Goal: Task Accomplishment & Management: Use online tool/utility

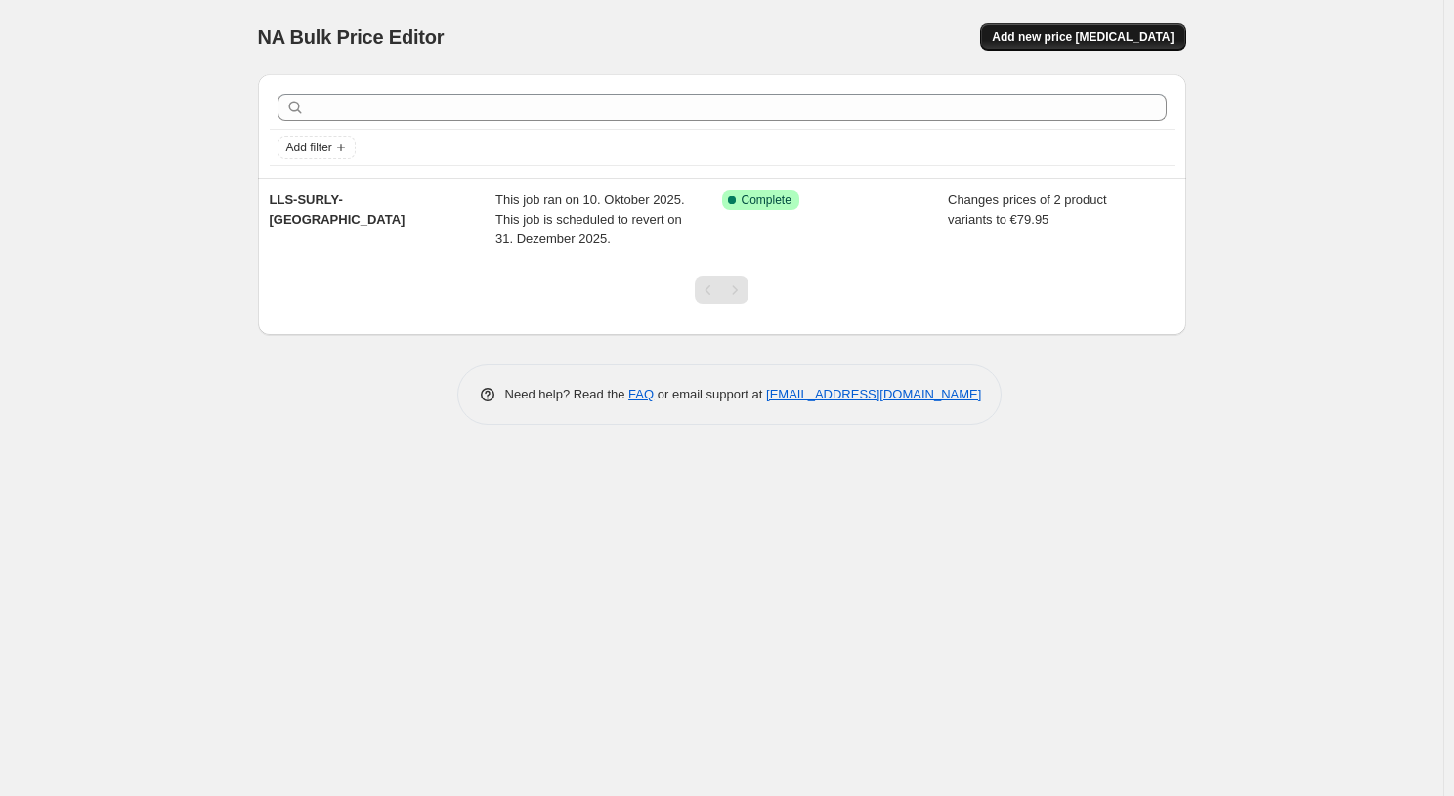
click at [1058, 31] on span "Add new price [MEDICAL_DATA]" at bounding box center [1083, 37] width 182 height 16
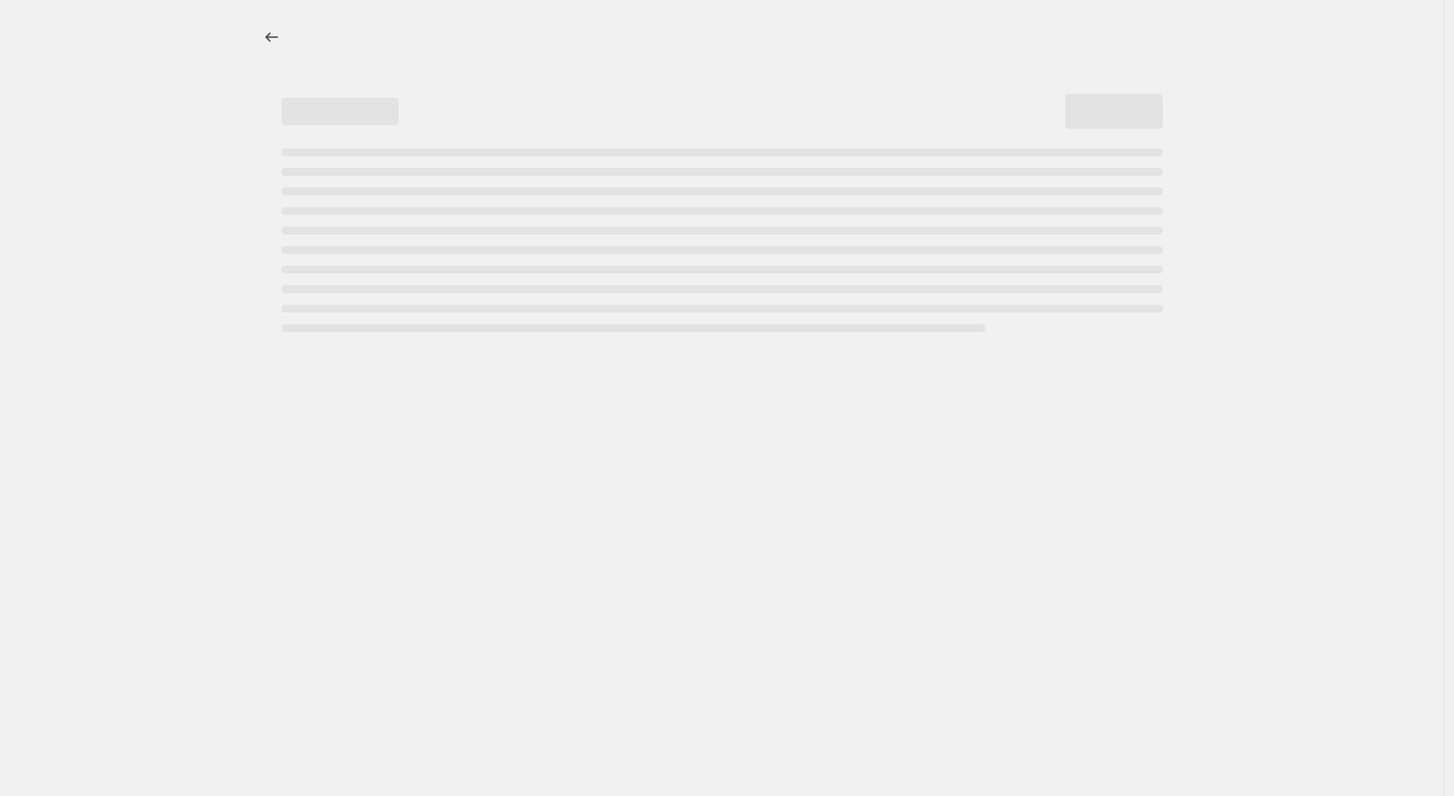
select select "percentage"
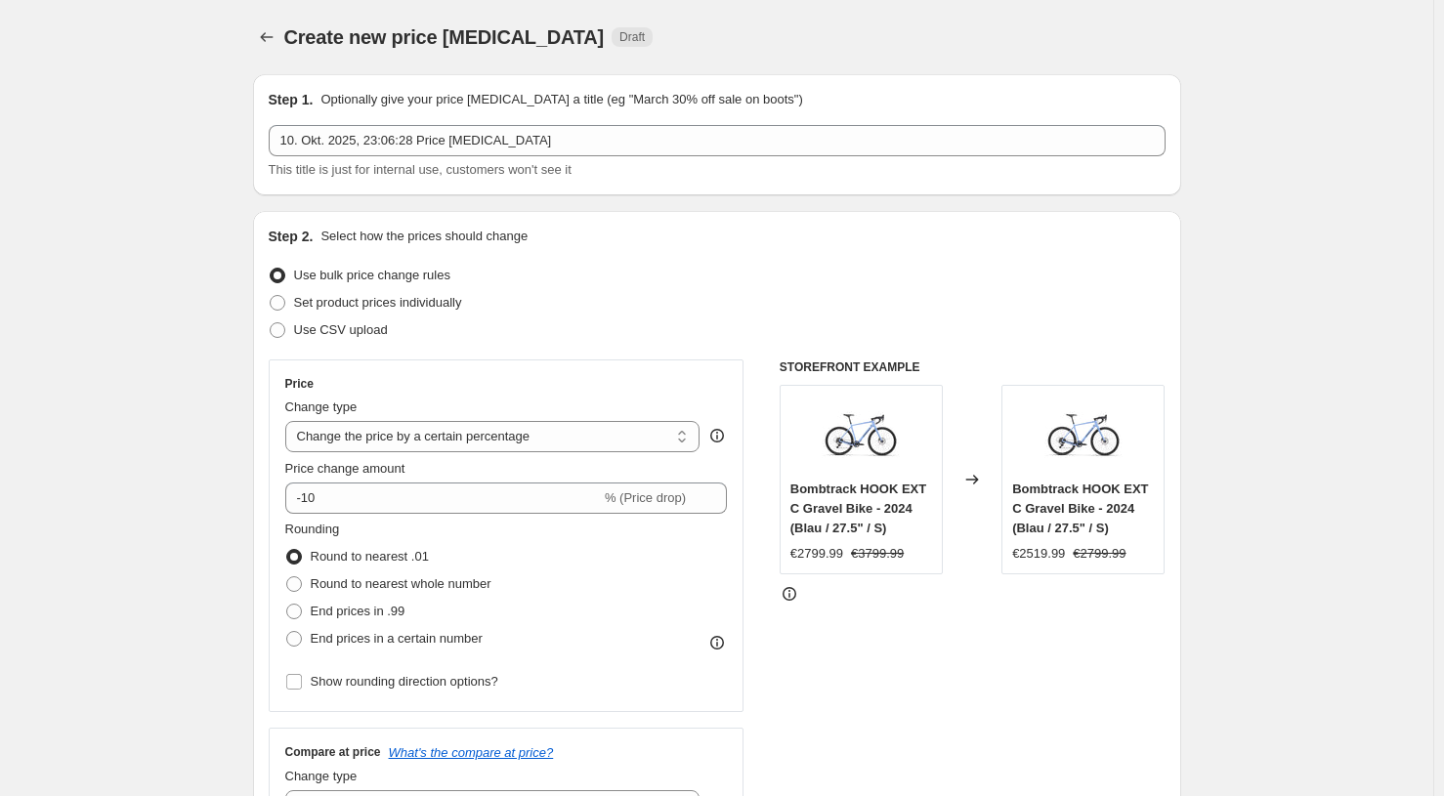
click at [596, 156] on div "10. Okt. 2025, 23:06:28 Price [MEDICAL_DATA] This title is just for internal us…" at bounding box center [717, 152] width 897 height 55
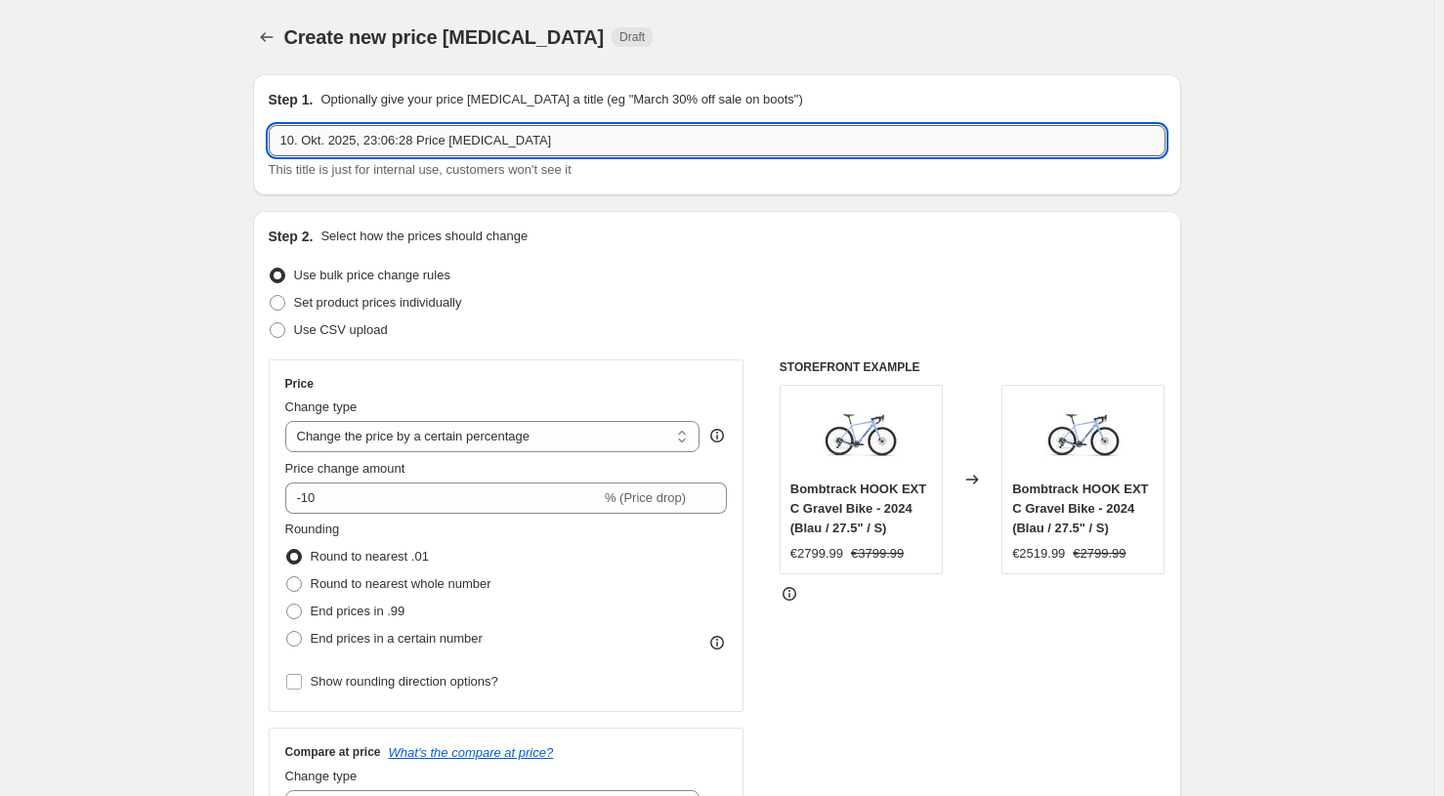
click at [592, 146] on input "10. Okt. 2025, 23:06:28 Price [MEDICAL_DATA]" at bounding box center [717, 140] width 897 height 31
paste input "Surly STRAGGLER Komplettrad"
type input "LSS_Surly STRAGGLER Komplettrad Angebot"
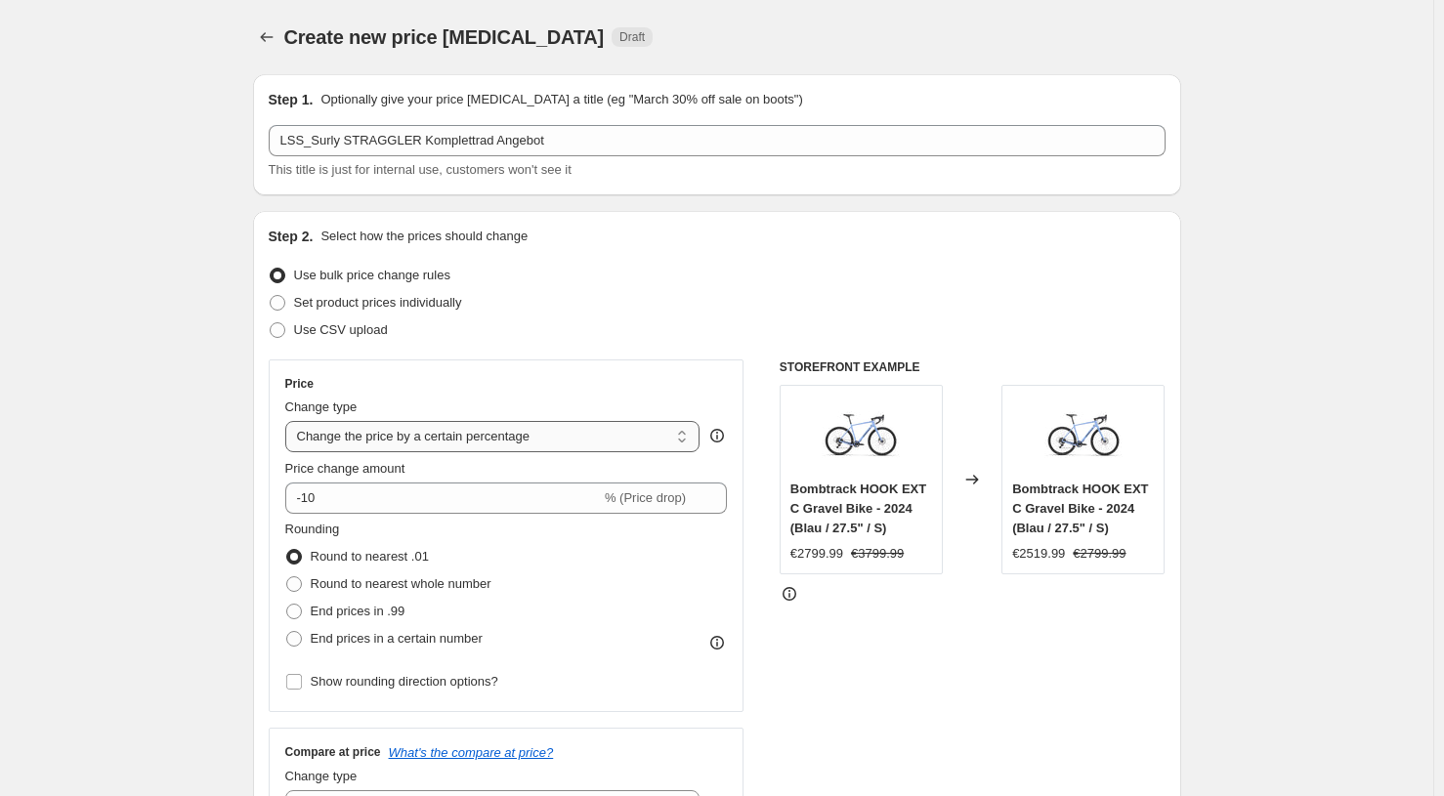
select select "to"
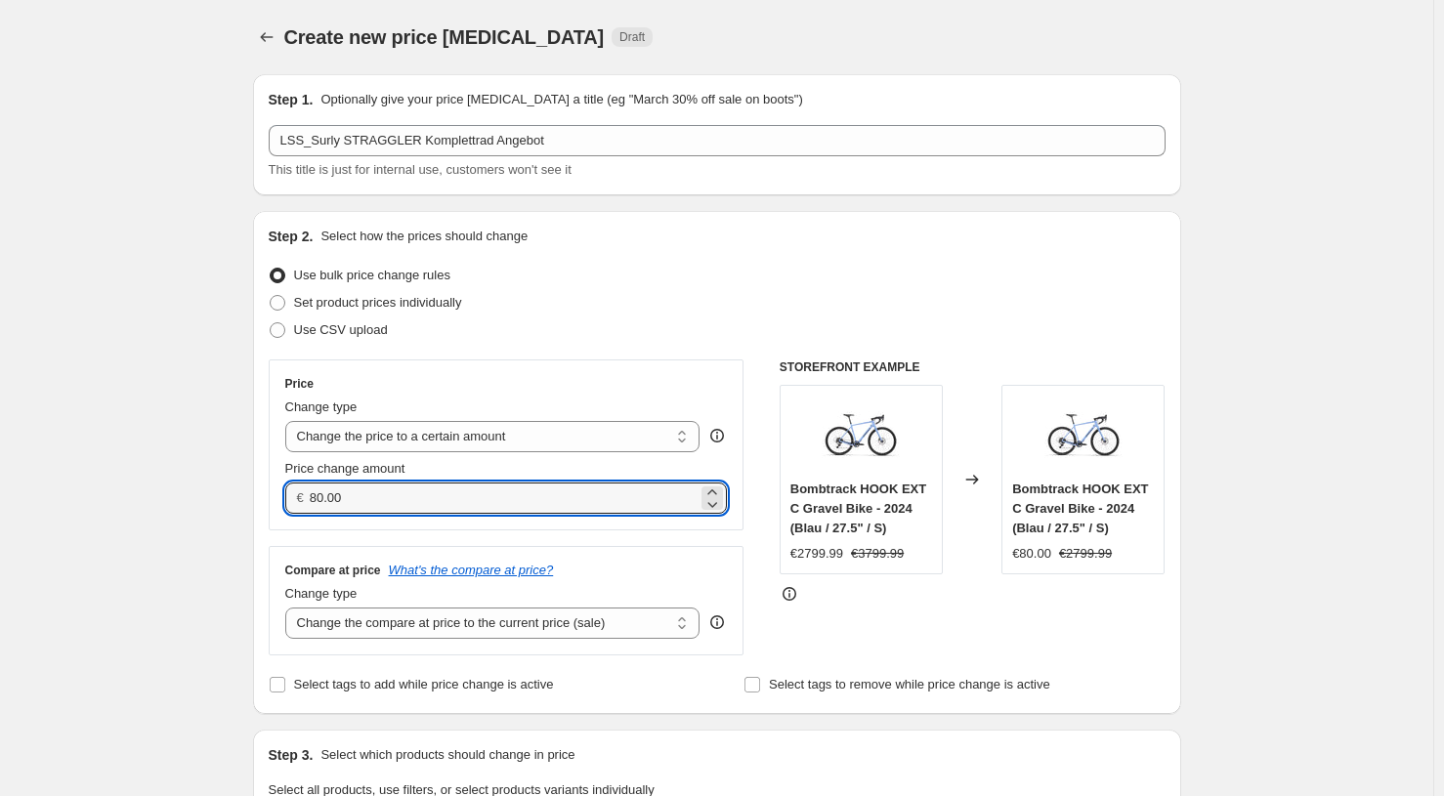
drag, startPoint x: 368, startPoint y: 494, endPoint x: 295, endPoint y: 495, distance: 73.3
click at [295, 495] on div "€ 80.00" at bounding box center [506, 498] width 443 height 31
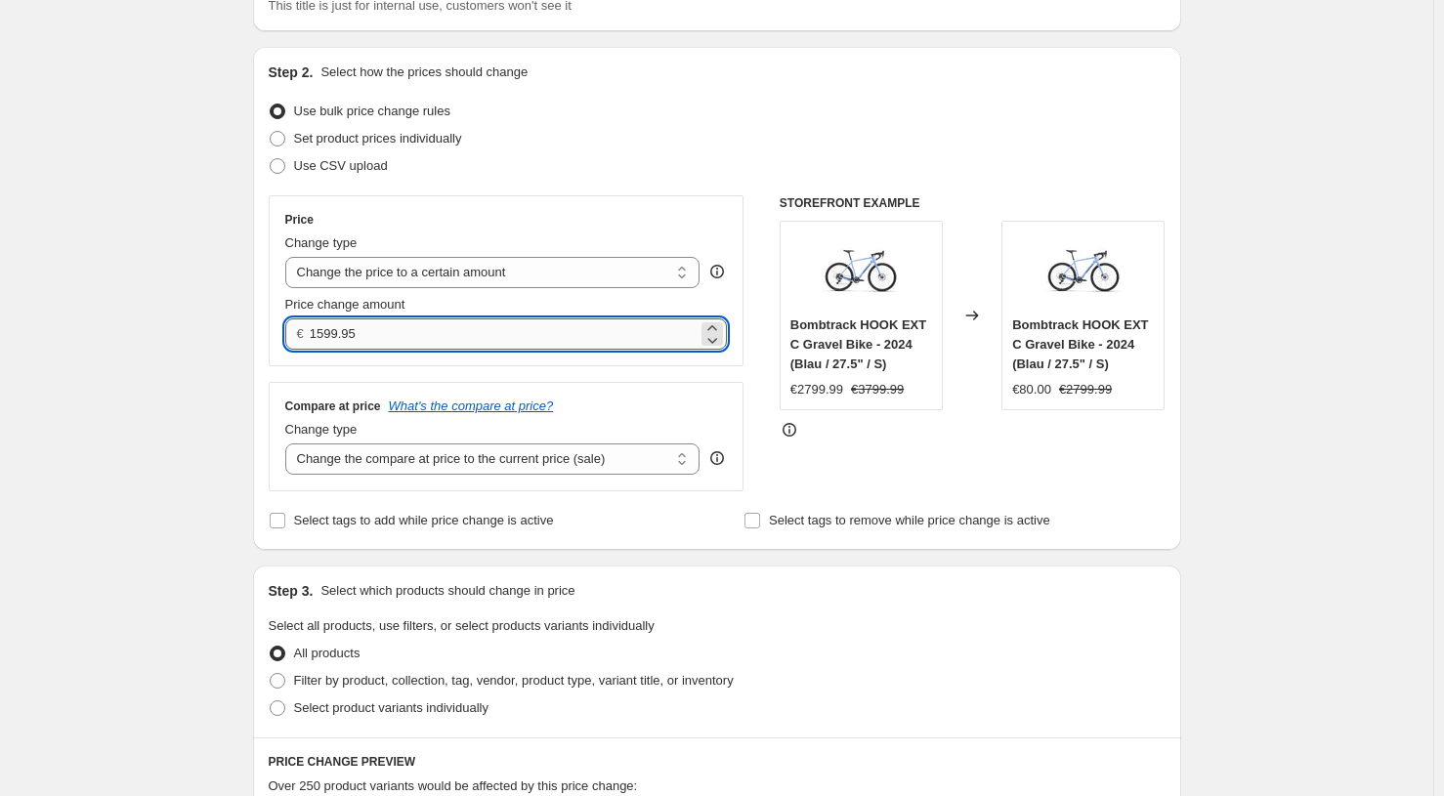
scroll to position [182, 0]
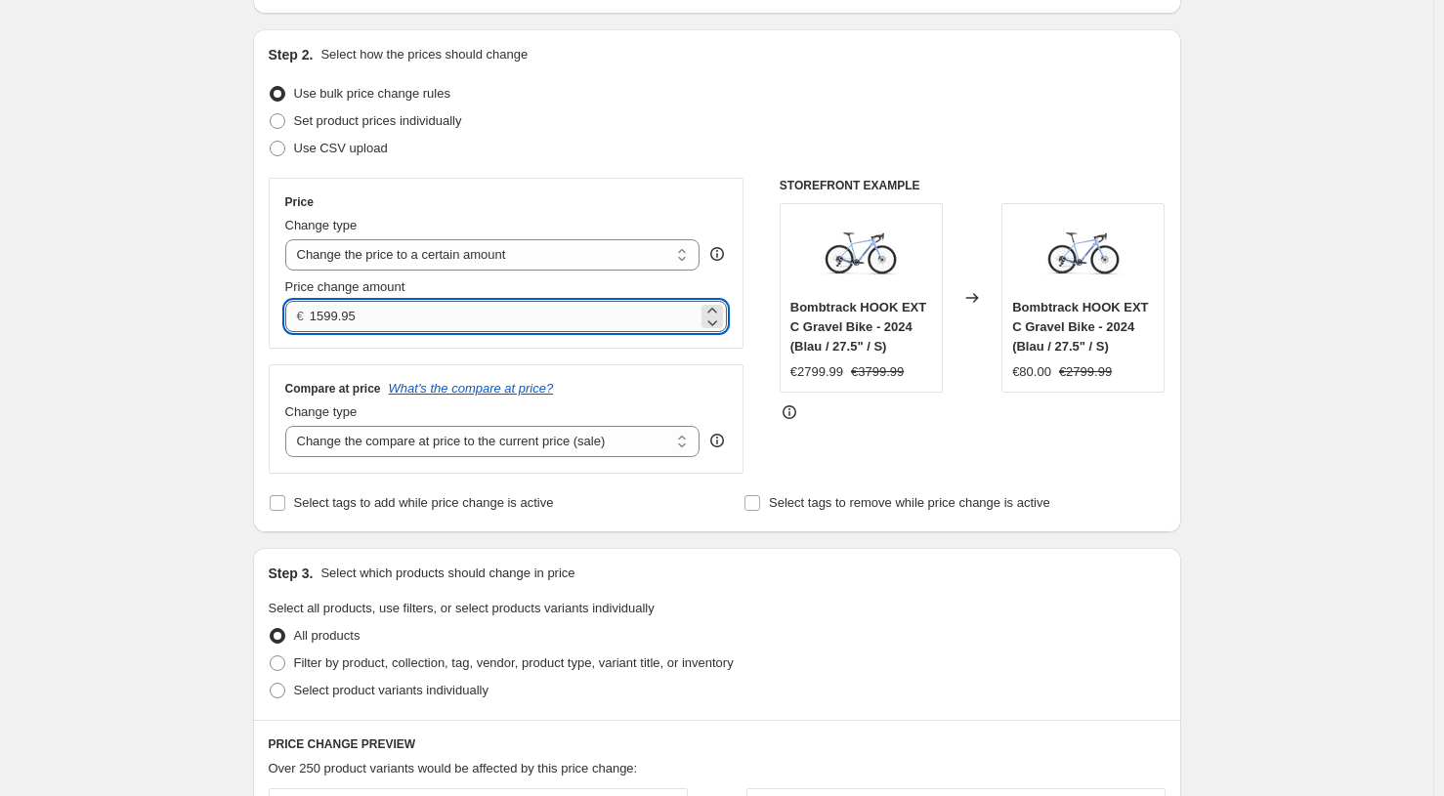
click at [323, 314] on input "1599.95" at bounding box center [504, 316] width 388 height 31
type input "1499.95"
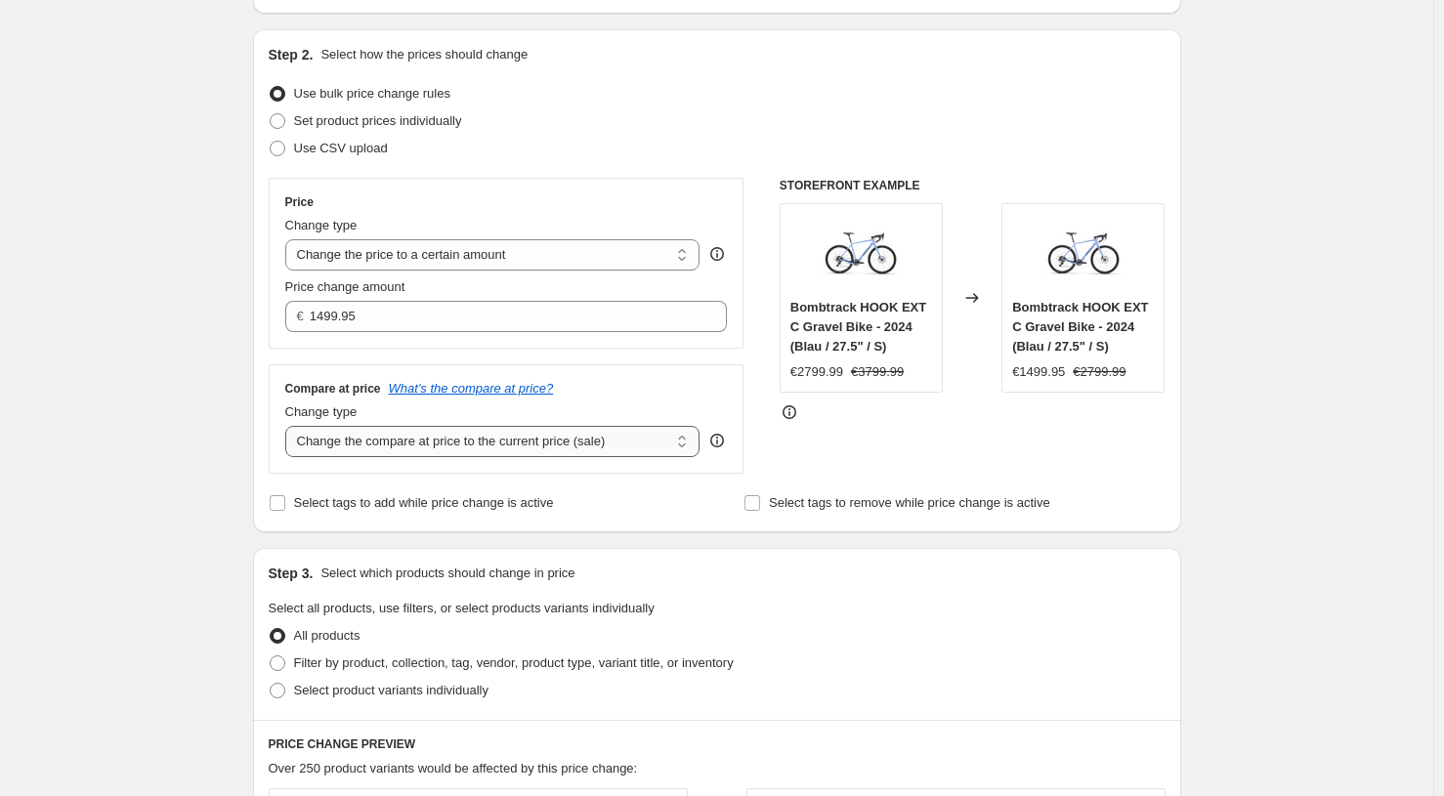
select select "no_change"
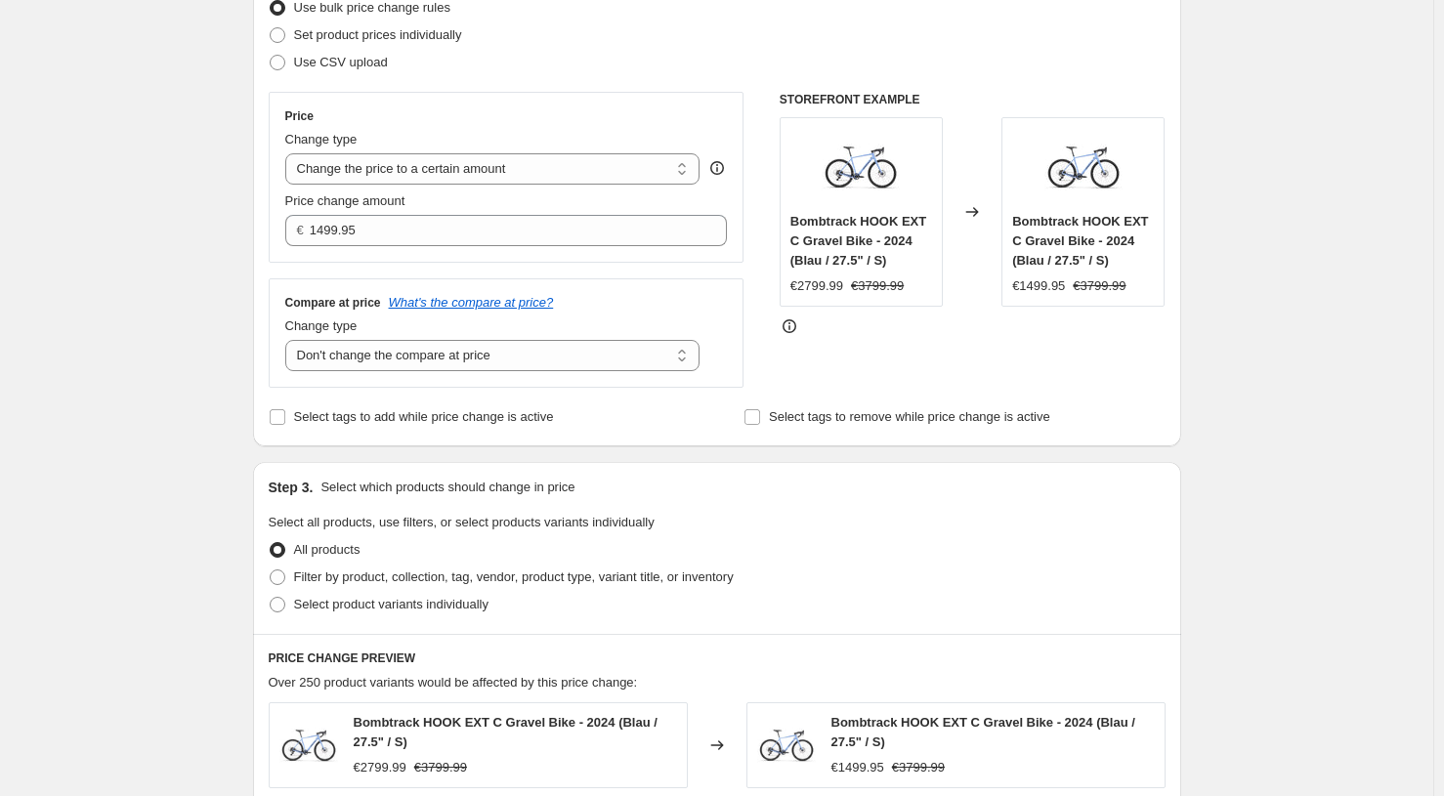
scroll to position [280, 0]
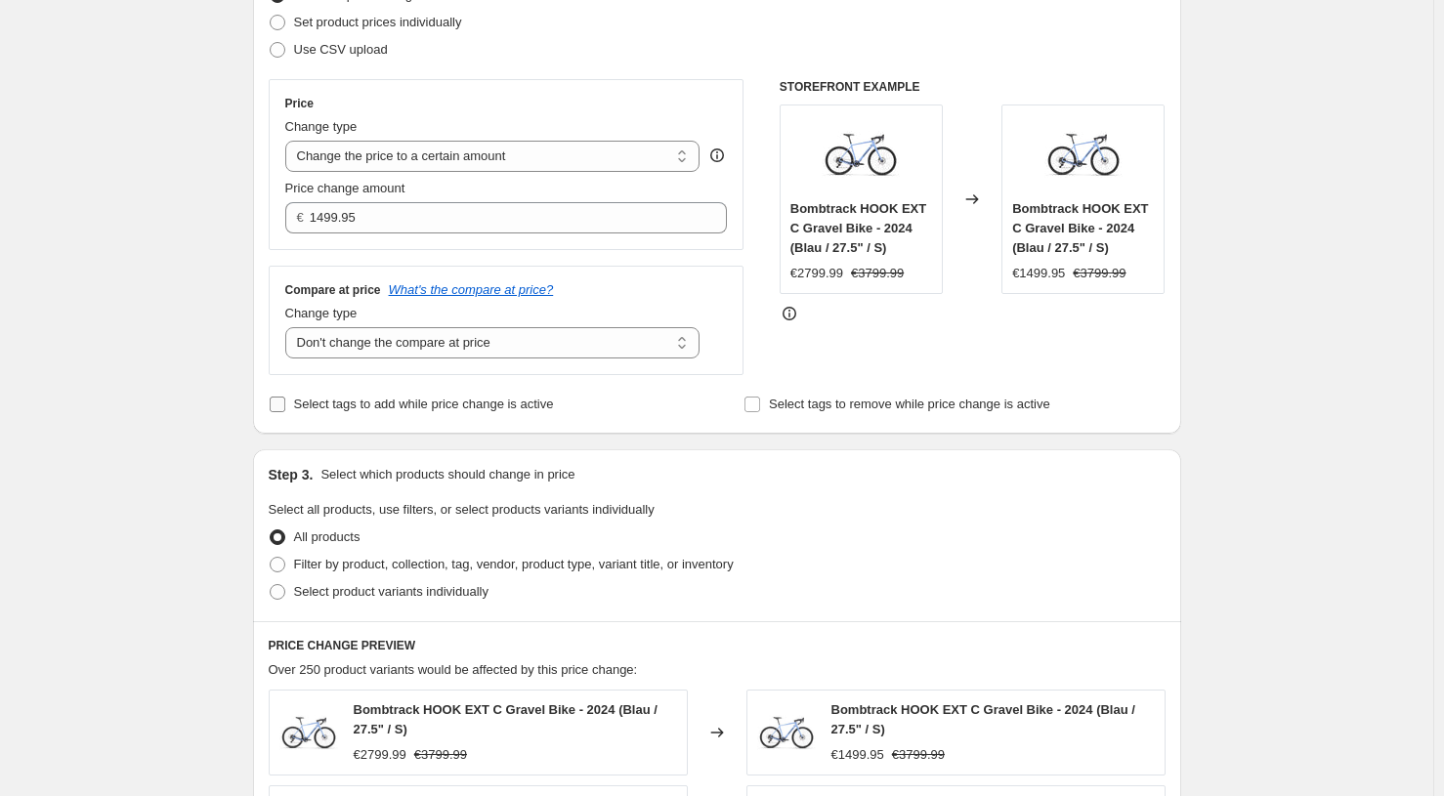
click at [283, 406] on input "Select tags to add while price change is active" at bounding box center [278, 405] width 16 height 16
checkbox input "true"
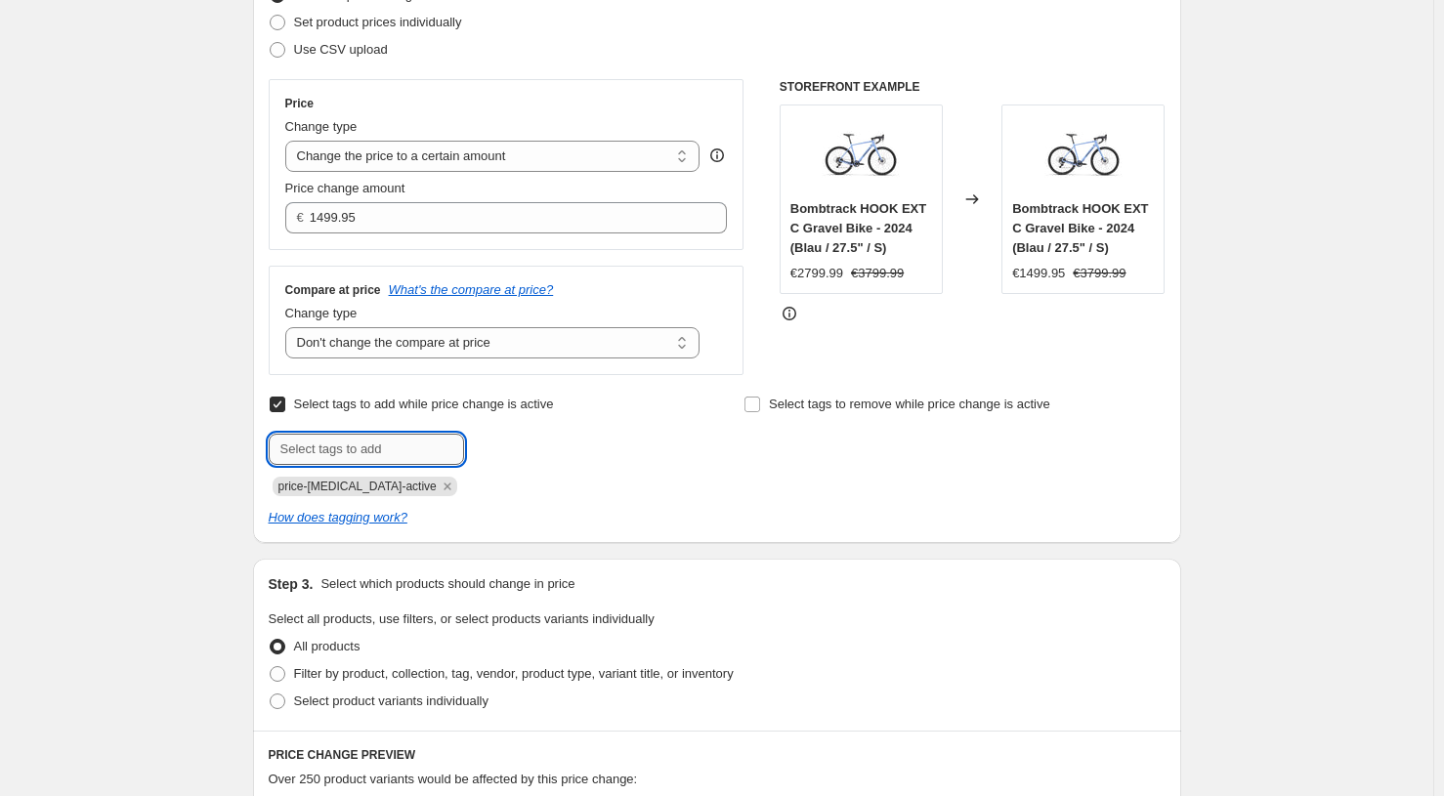
click at [339, 451] on input "text" at bounding box center [366, 449] width 195 height 31
type input "sale"
click at [520, 455] on span "Add sale" at bounding box center [505, 448] width 49 height 16
click at [378, 452] on input "text" at bounding box center [366, 449] width 195 height 31
type input "s"
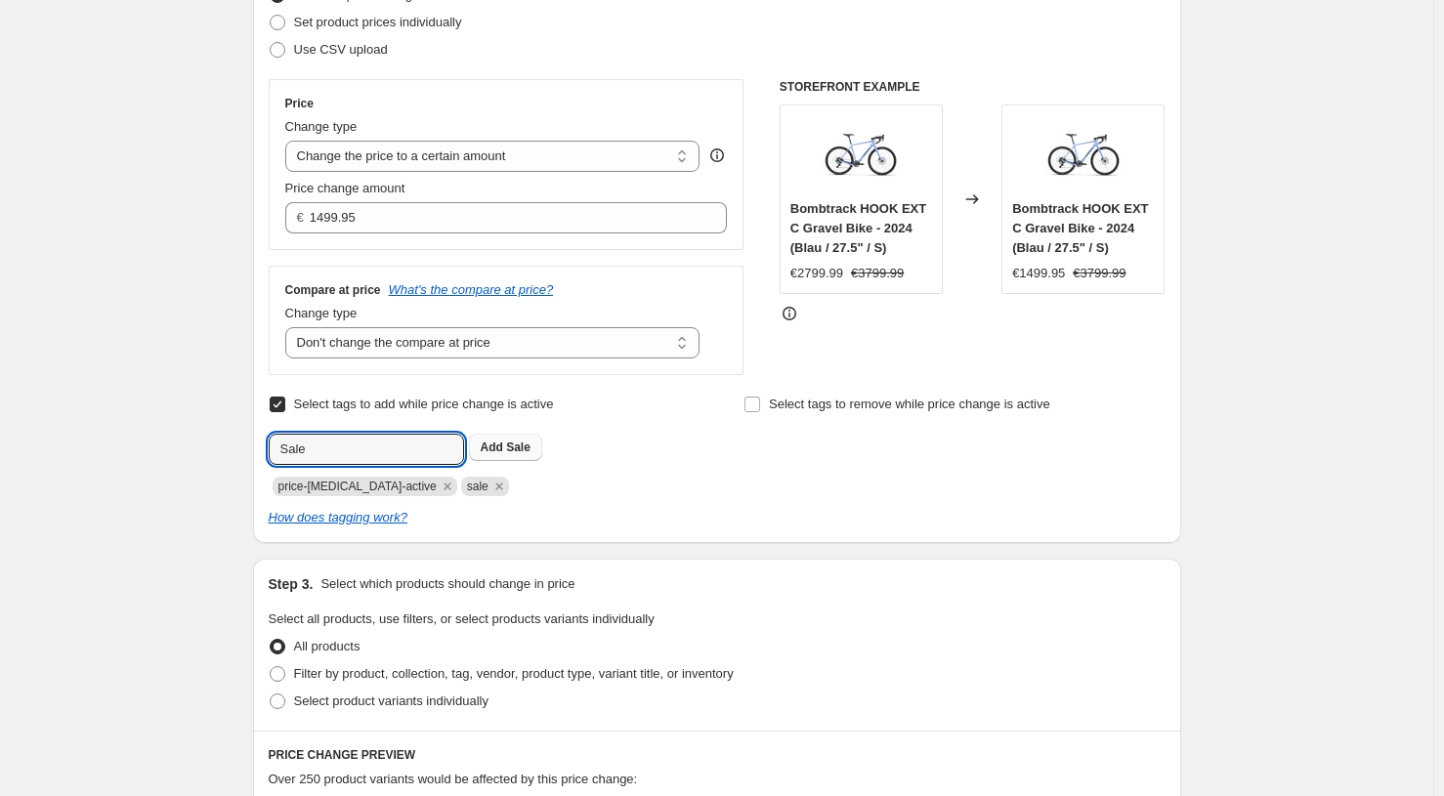
type input "Sale"
click at [526, 448] on span "Sale" at bounding box center [518, 448] width 24 height 14
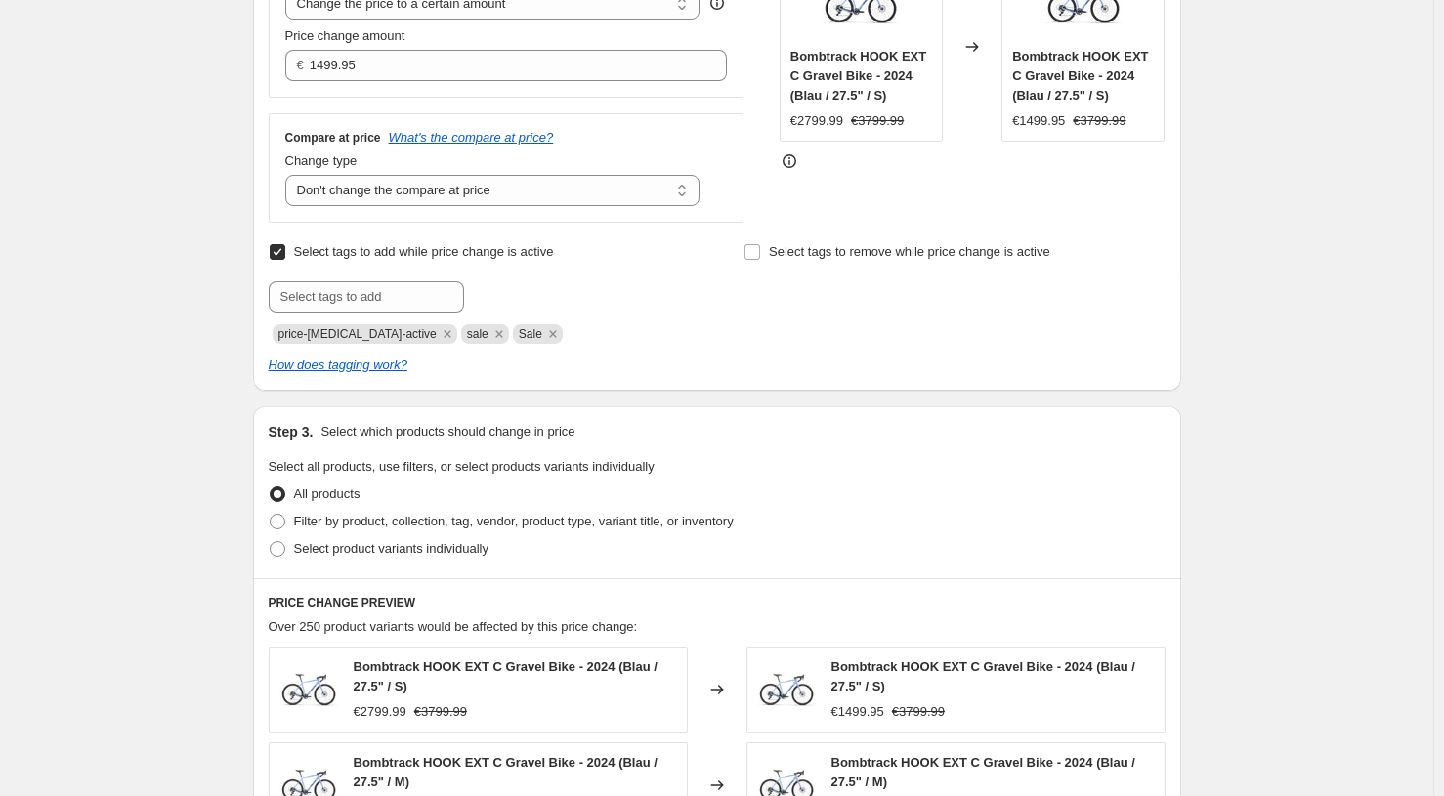
scroll to position [449, 0]
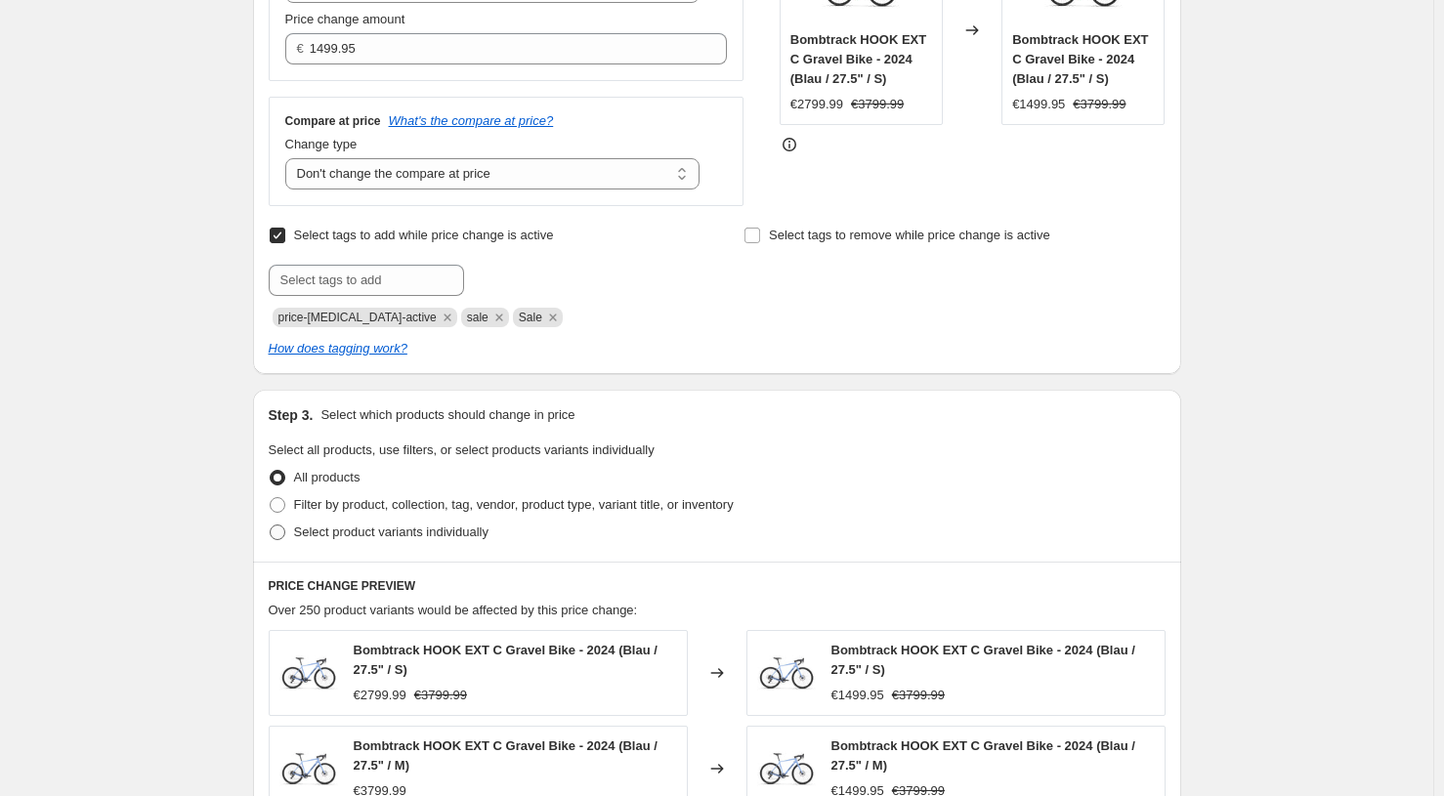
click at [280, 535] on span at bounding box center [278, 533] width 16 height 16
click at [271, 526] on input "Select product variants individually" at bounding box center [270, 525] width 1 height 1
radio input "true"
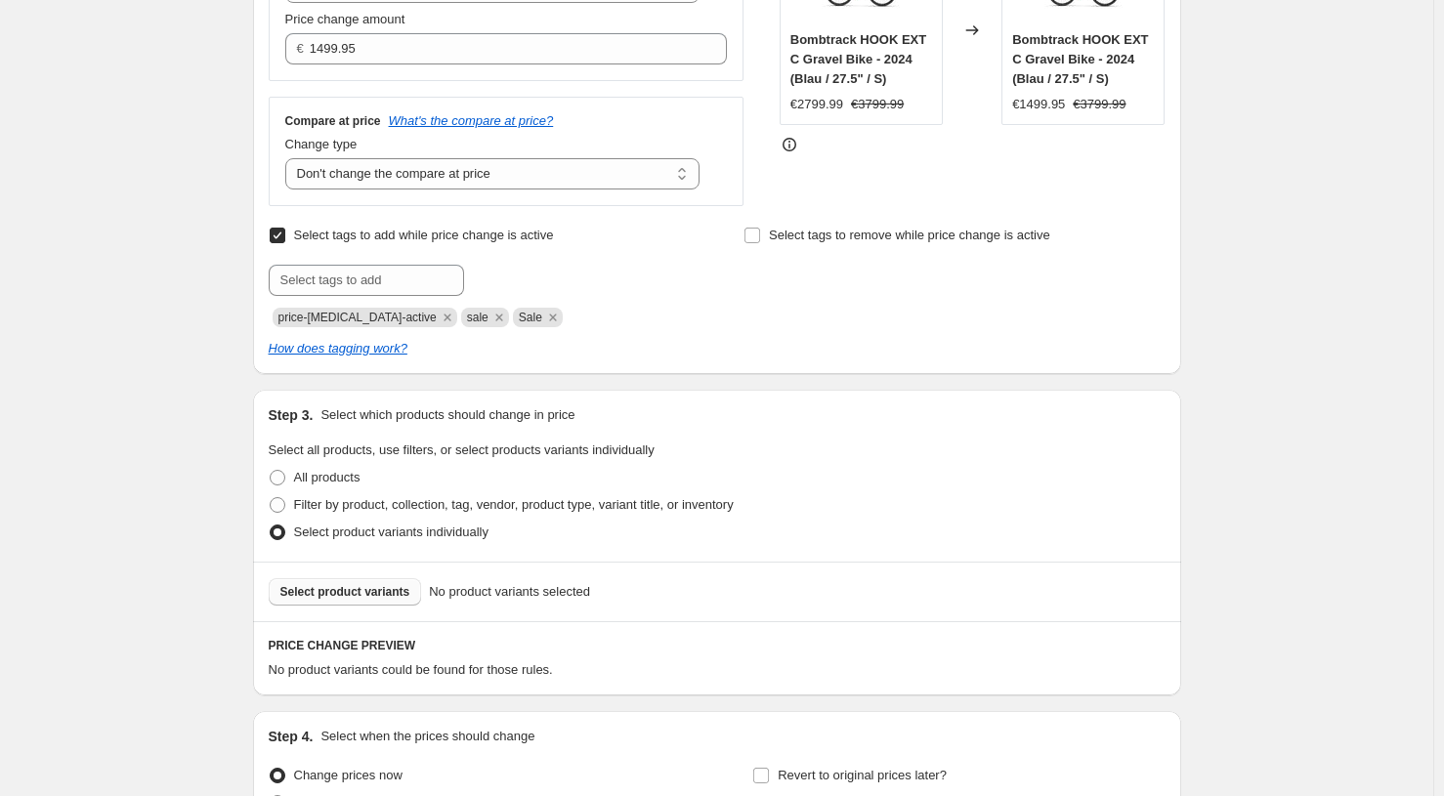
click at [336, 596] on span "Select product variants" at bounding box center [345, 592] width 130 height 16
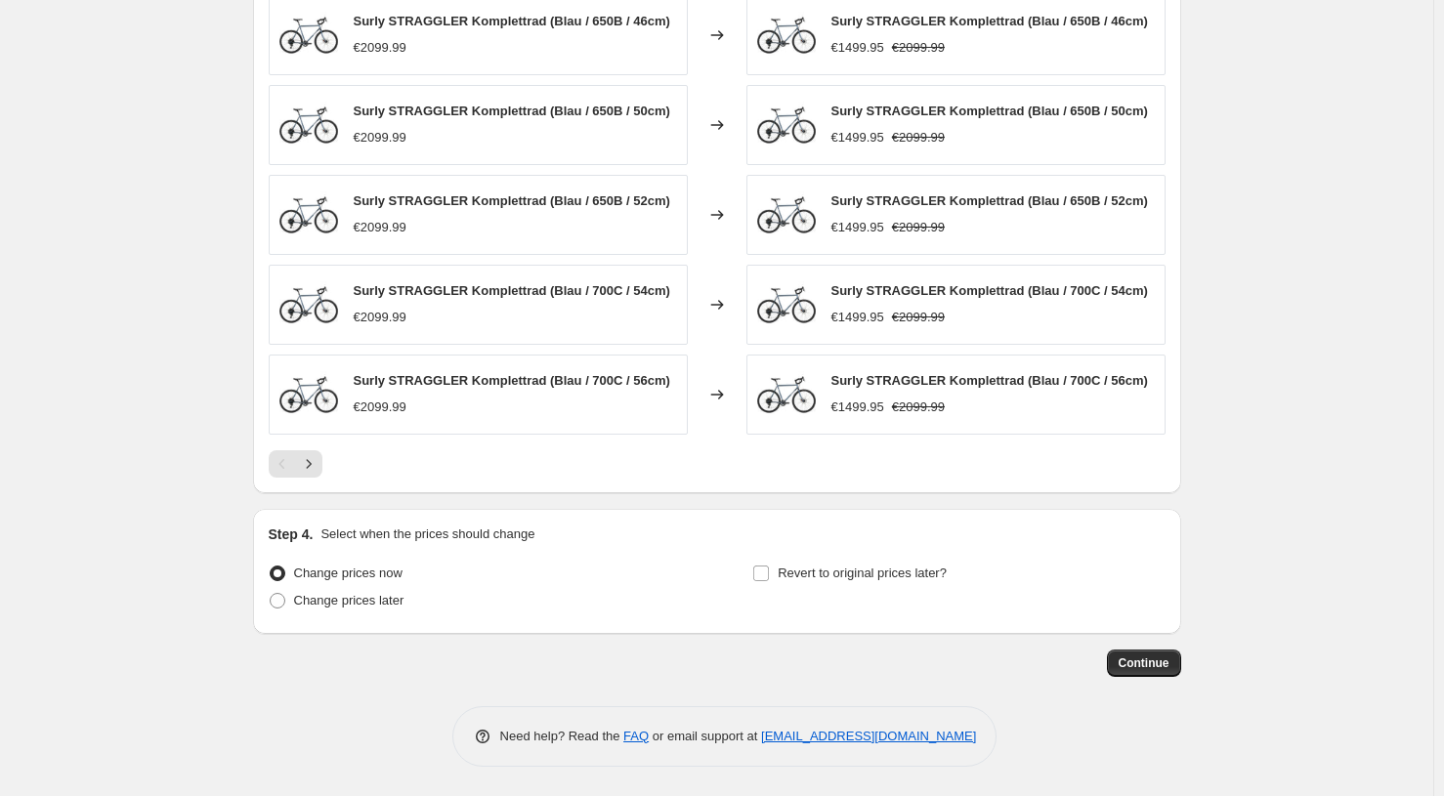
scroll to position [1175, 0]
click at [768, 577] on input "Revert to original prices later?" at bounding box center [761, 574] width 16 height 16
checkbox input "true"
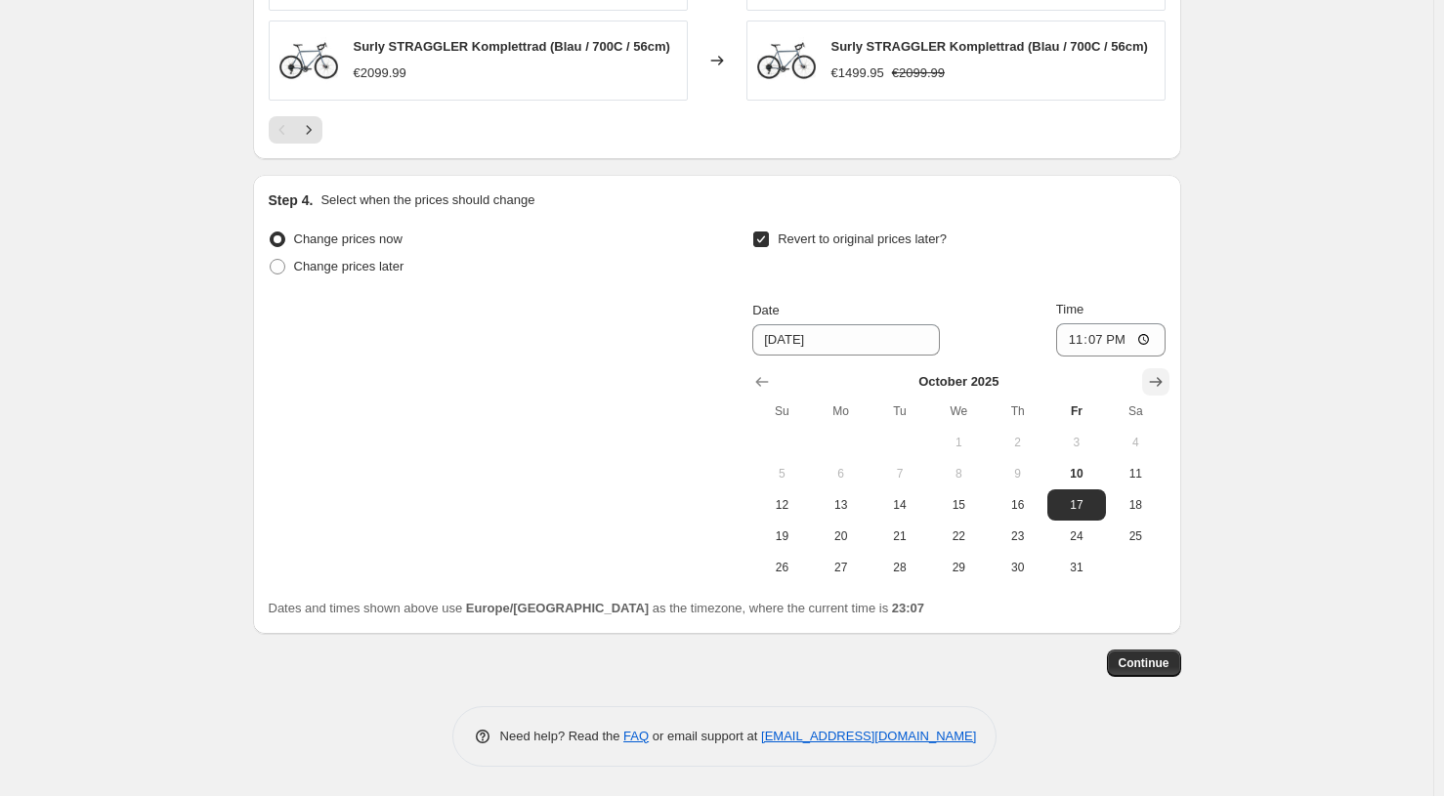
scroll to position [1511, 0]
click at [1163, 383] on icon "Show next month, November 2025" at bounding box center [1156, 382] width 20 height 20
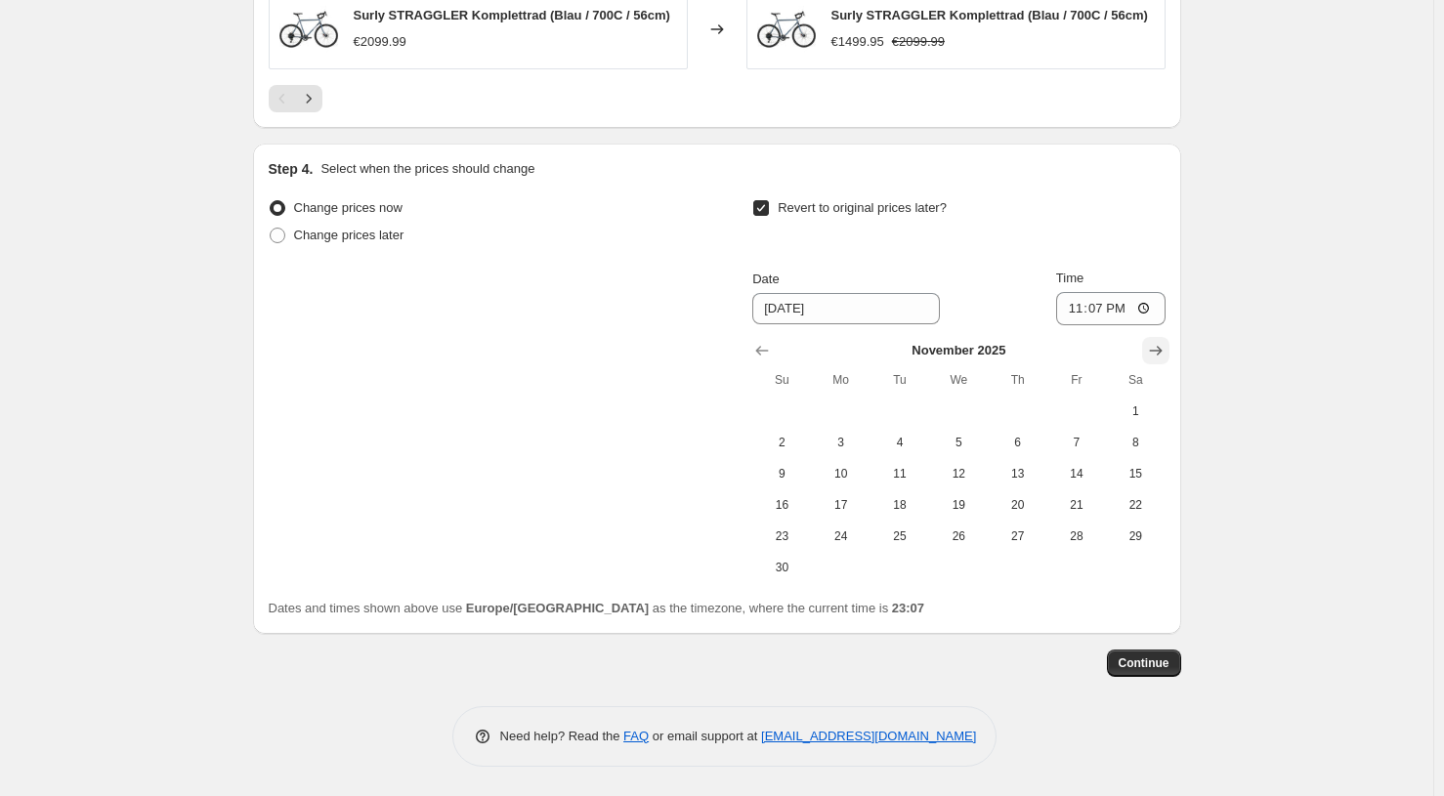
click at [1162, 360] on icon "Show next month, December 2025" at bounding box center [1156, 351] width 20 height 20
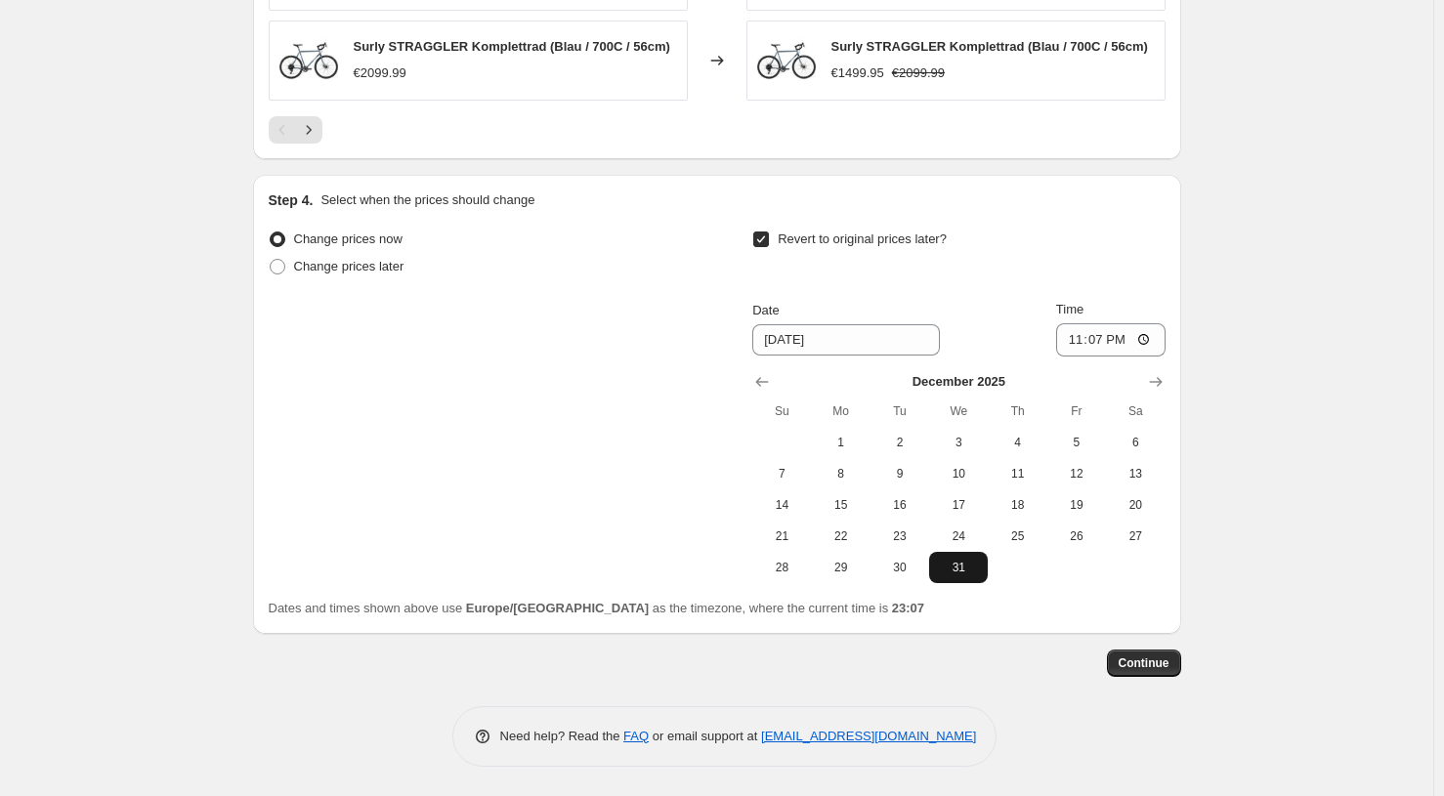
click at [972, 572] on span "31" at bounding box center [958, 568] width 43 height 16
type input "[DATE]"
click at [1133, 660] on span "Continue" at bounding box center [1144, 663] width 51 height 16
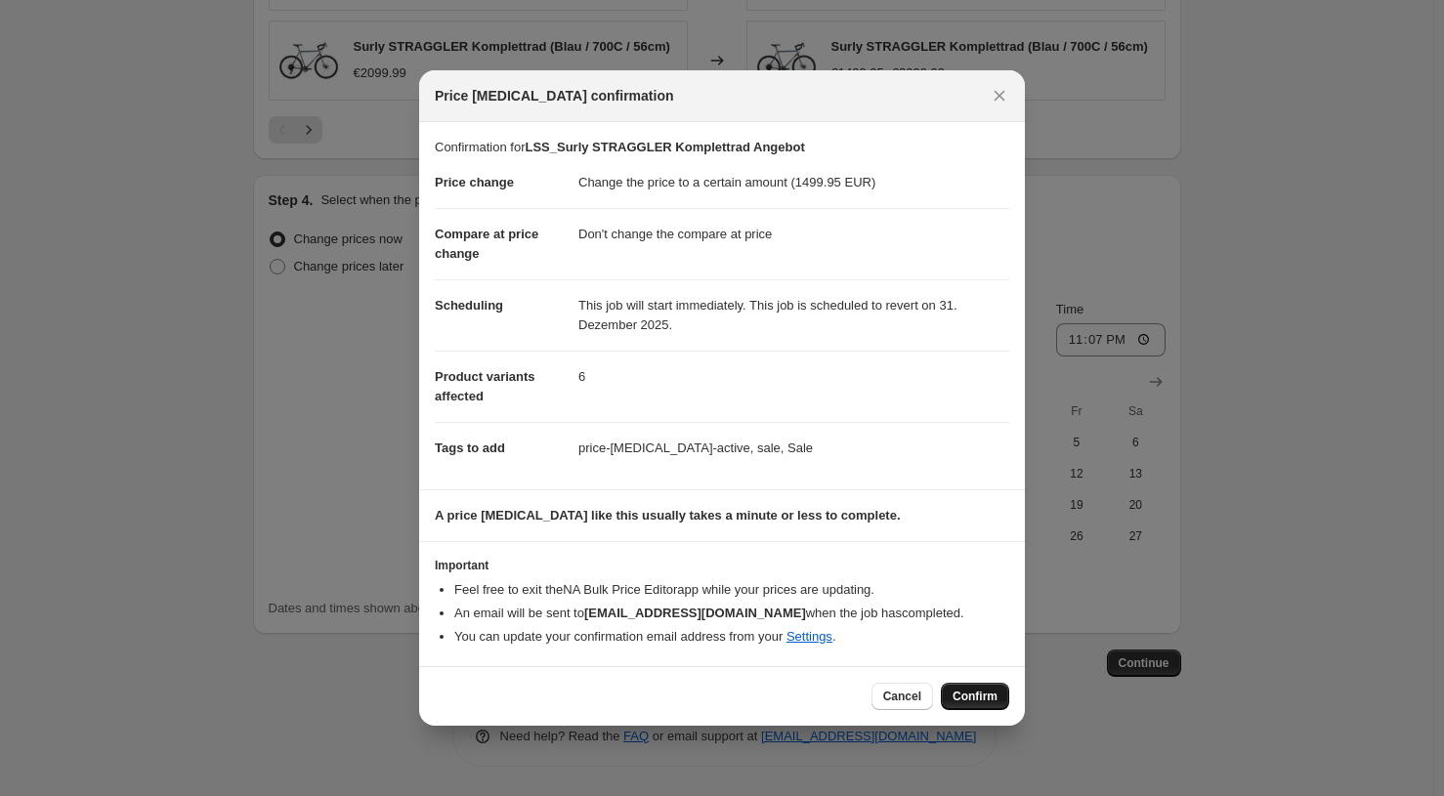
click at [953, 694] on span "Confirm" at bounding box center [974, 697] width 45 height 16
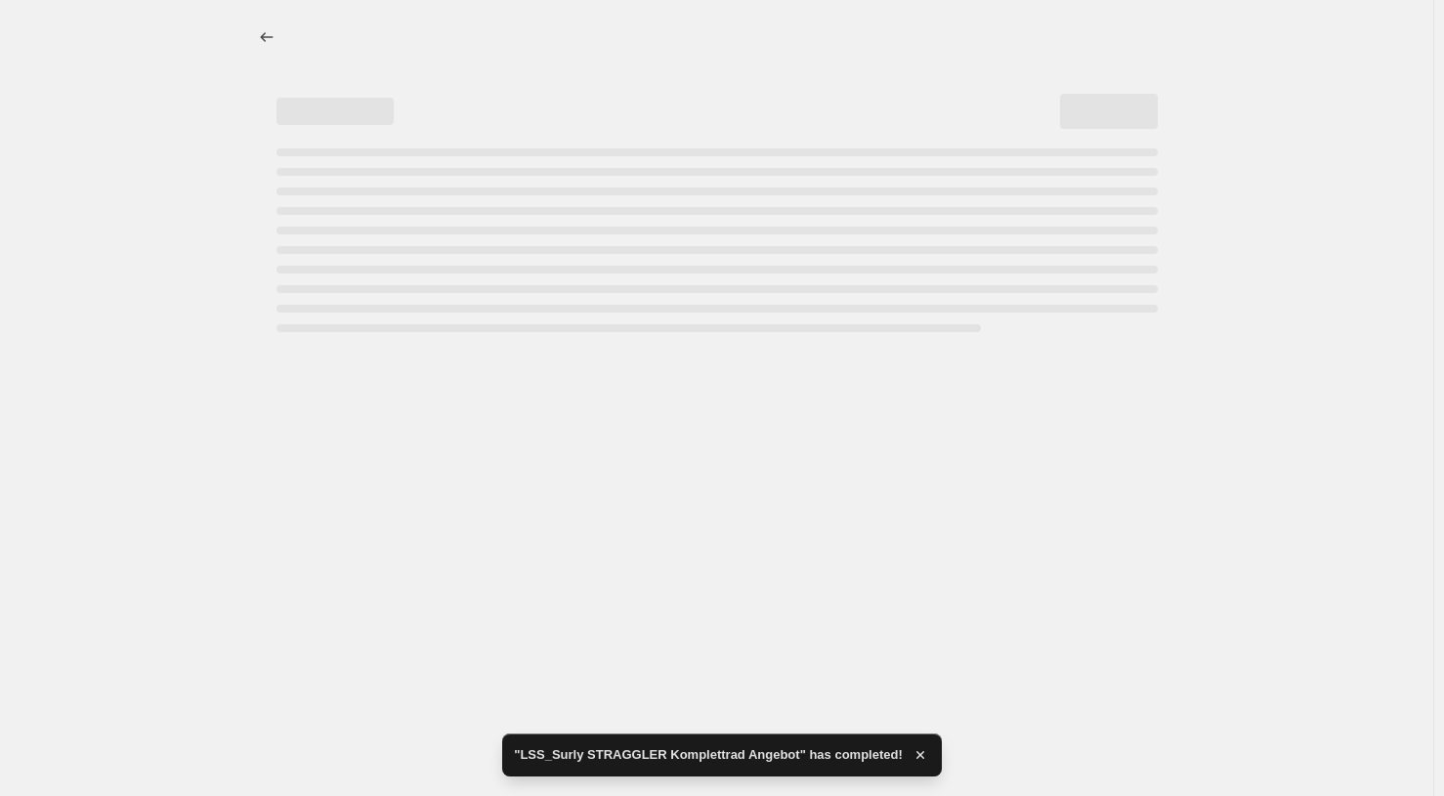
select select "no_change"
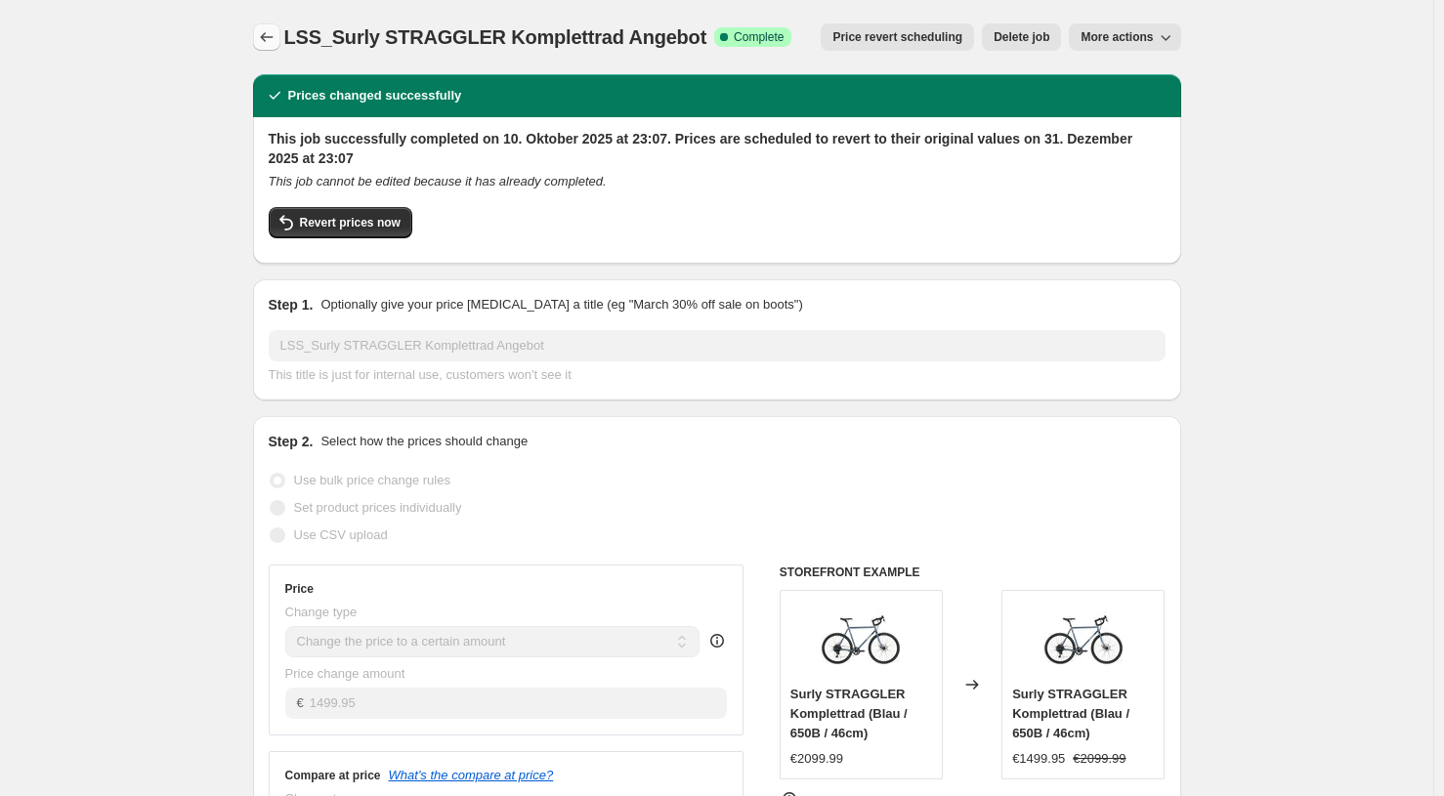
click at [267, 37] on icon "Price change jobs" at bounding box center [266, 37] width 13 height 10
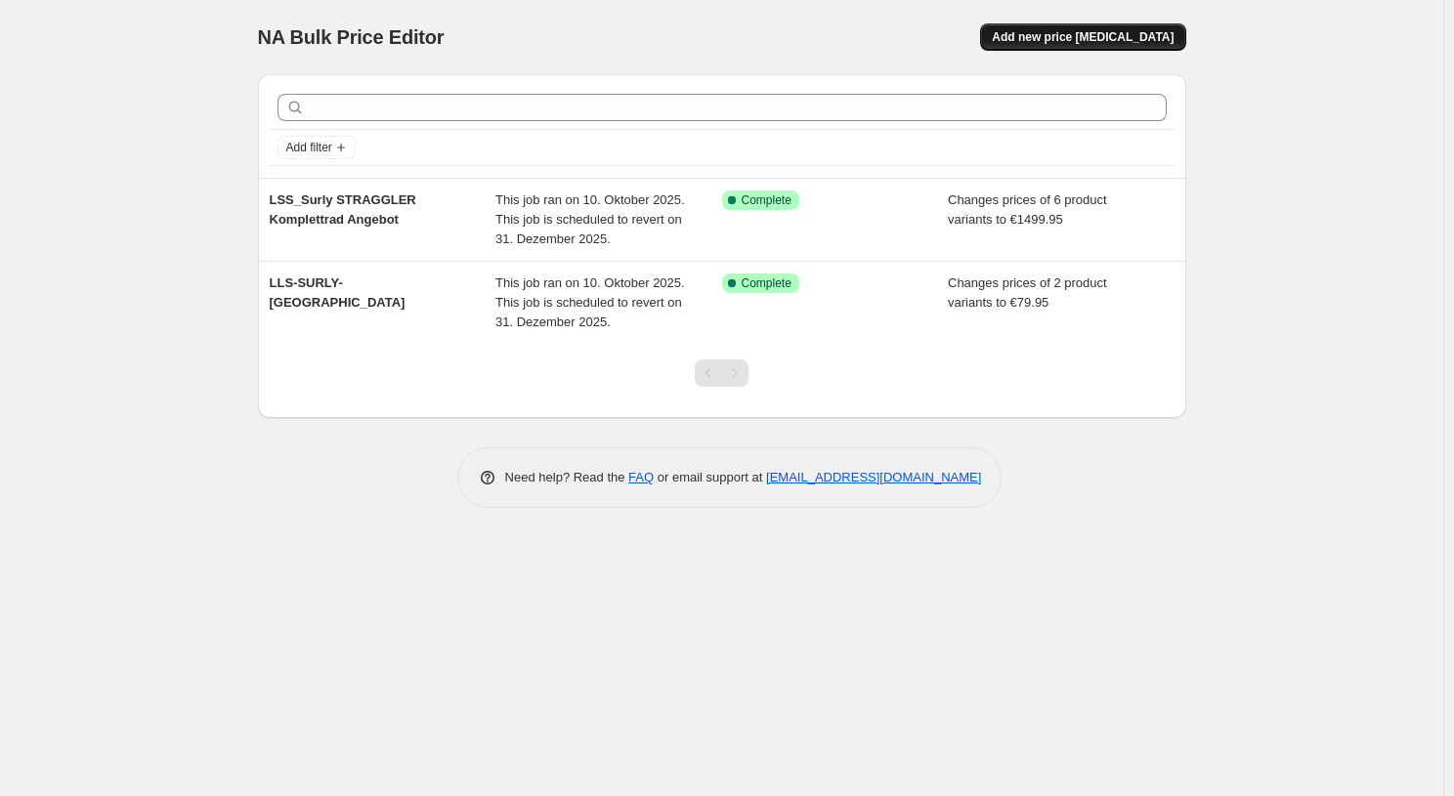
click at [1079, 34] on span "Add new price [MEDICAL_DATA]" at bounding box center [1083, 37] width 182 height 16
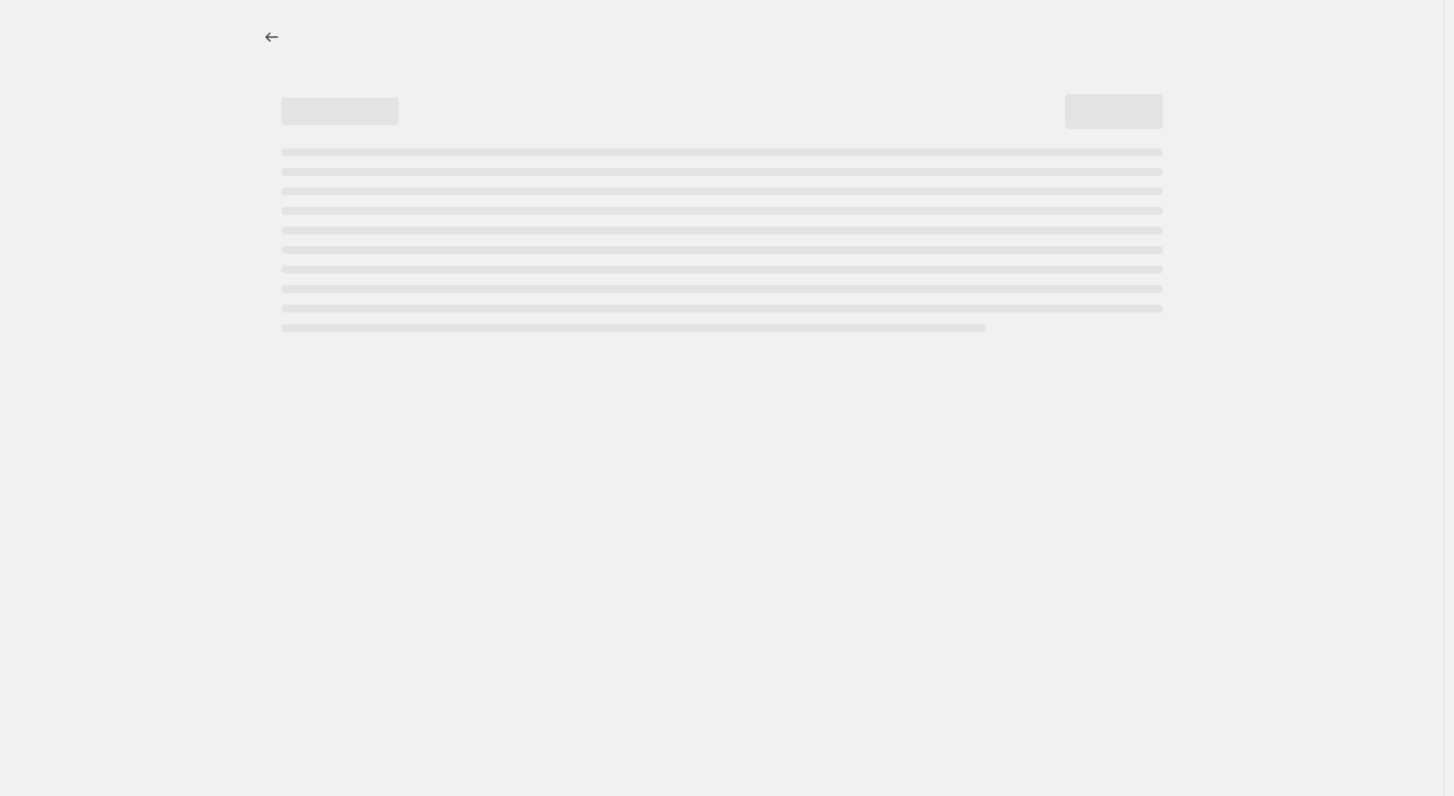
select select "percentage"
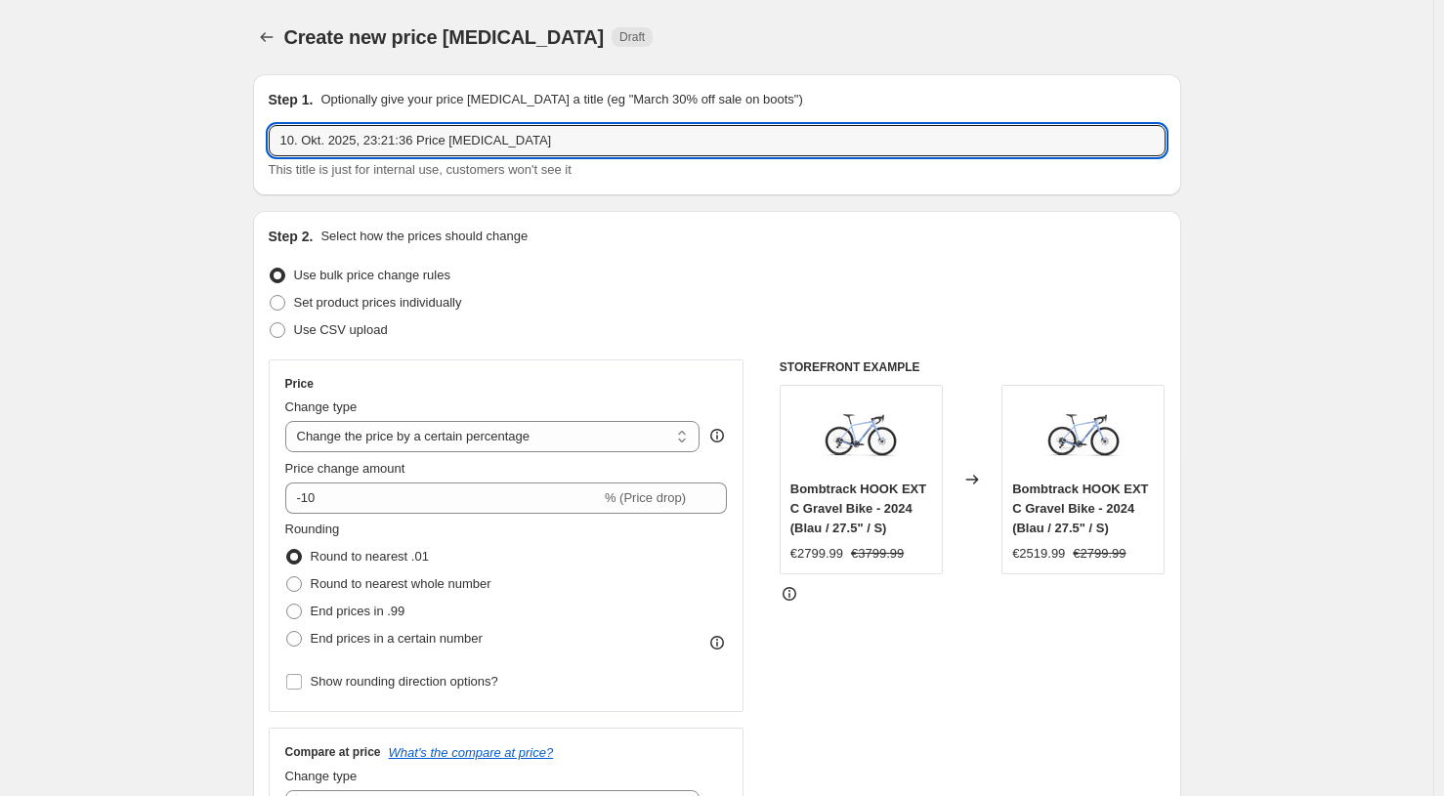
drag, startPoint x: 543, startPoint y: 144, endPoint x: 183, endPoint y: 148, distance: 360.5
drag, startPoint x: 529, startPoint y: 138, endPoint x: 257, endPoint y: 113, distance: 273.6
click at [261, 118] on div "Step 1. Optionally give your price change job a title (eg "March 30% off sale o…" at bounding box center [717, 134] width 928 height 121
paste input "Surly MIDNIGHT SPECIAL Komplettrad"
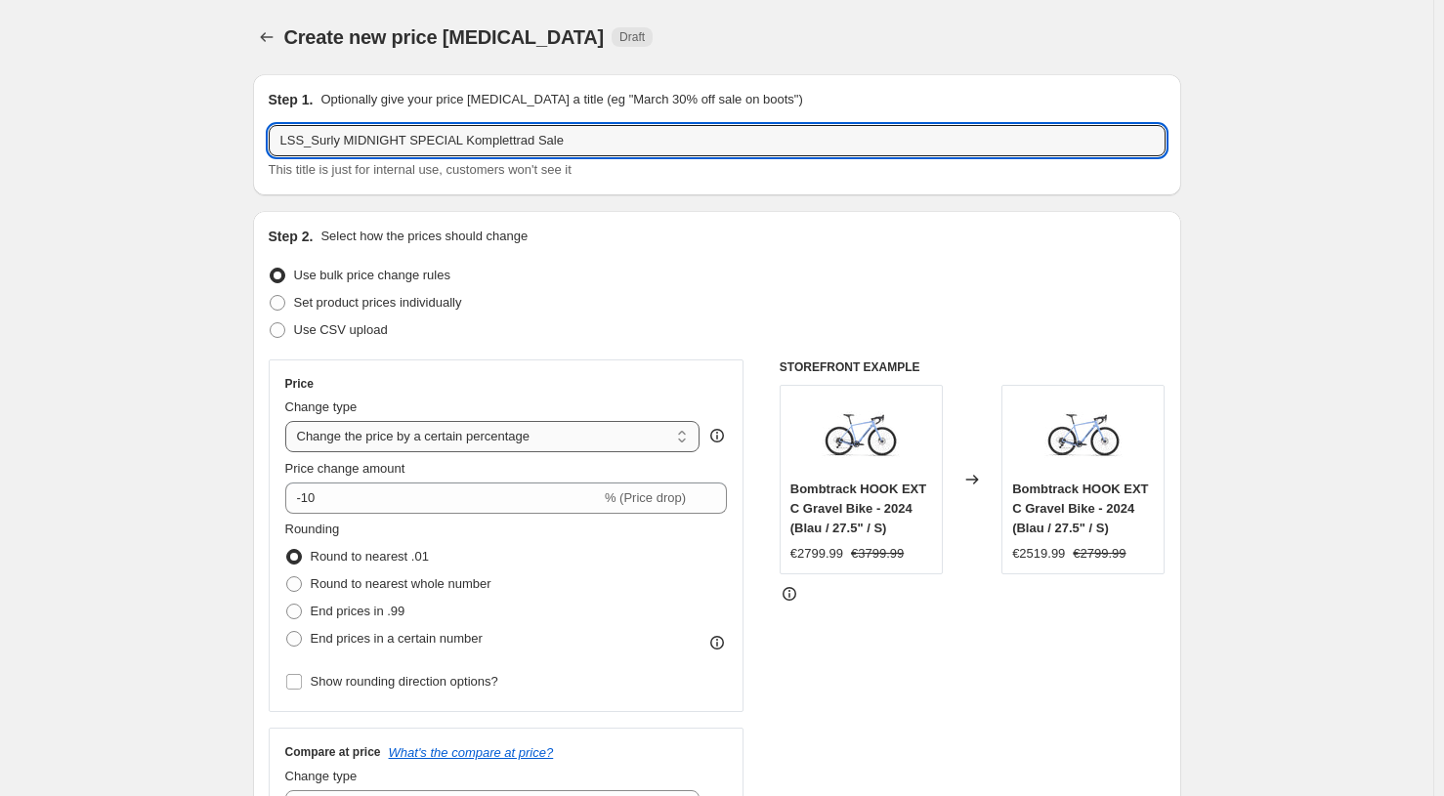
type input "LSS_Surly MIDNIGHT SPECIAL Komplettrad Sale"
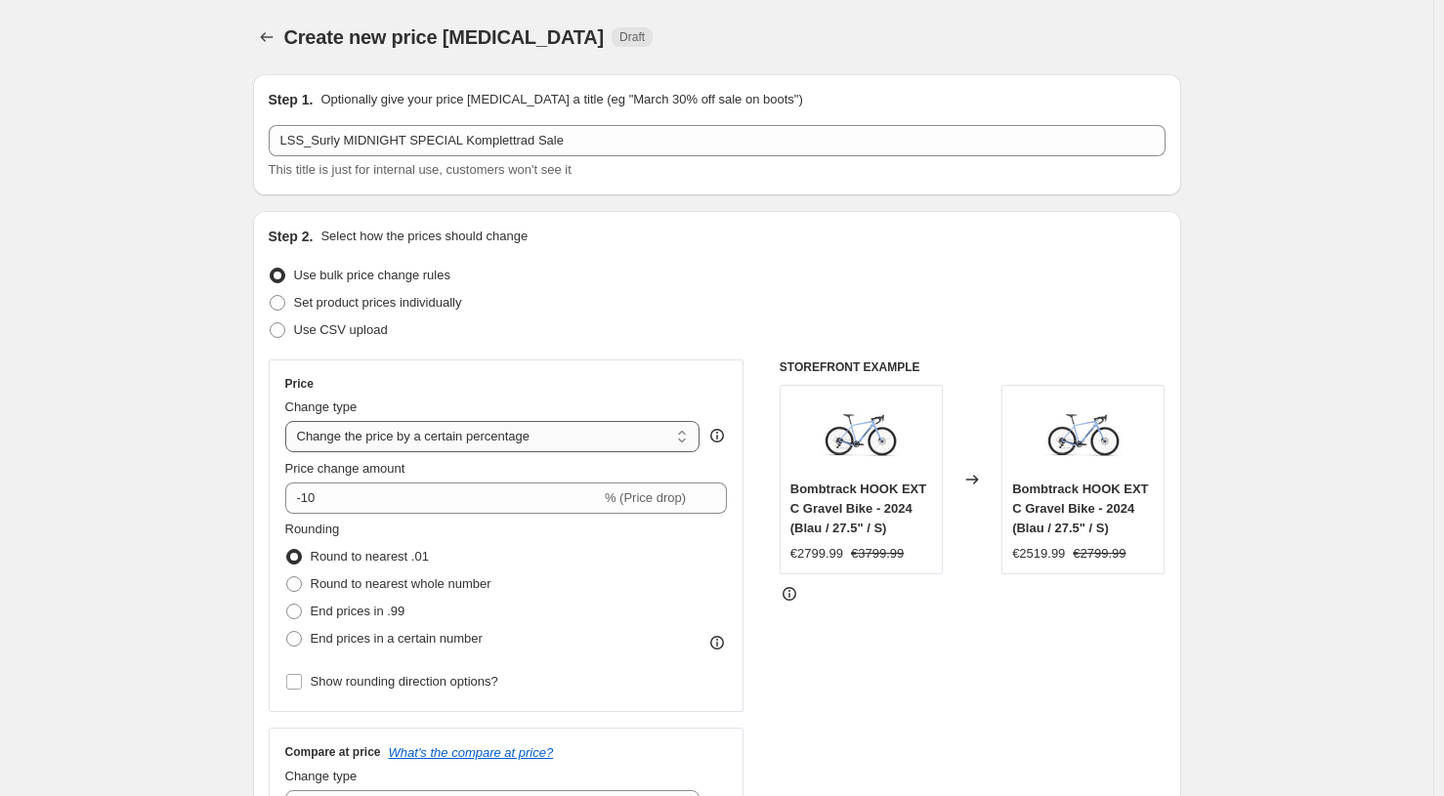
select select "to"
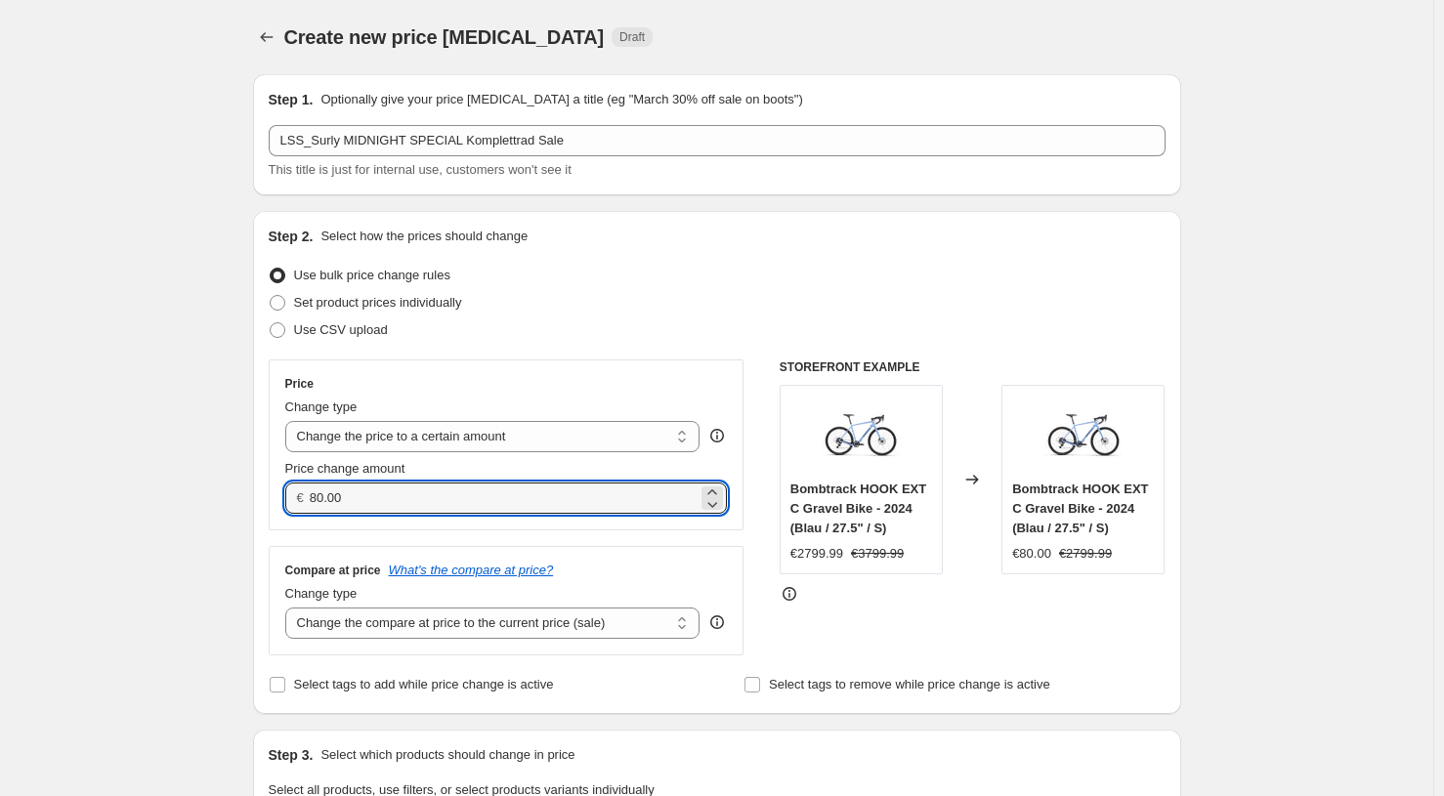
drag, startPoint x: 359, startPoint y: 500, endPoint x: 299, endPoint y: 495, distance: 59.8
click at [299, 495] on div "€ 80.00" at bounding box center [506, 498] width 443 height 31
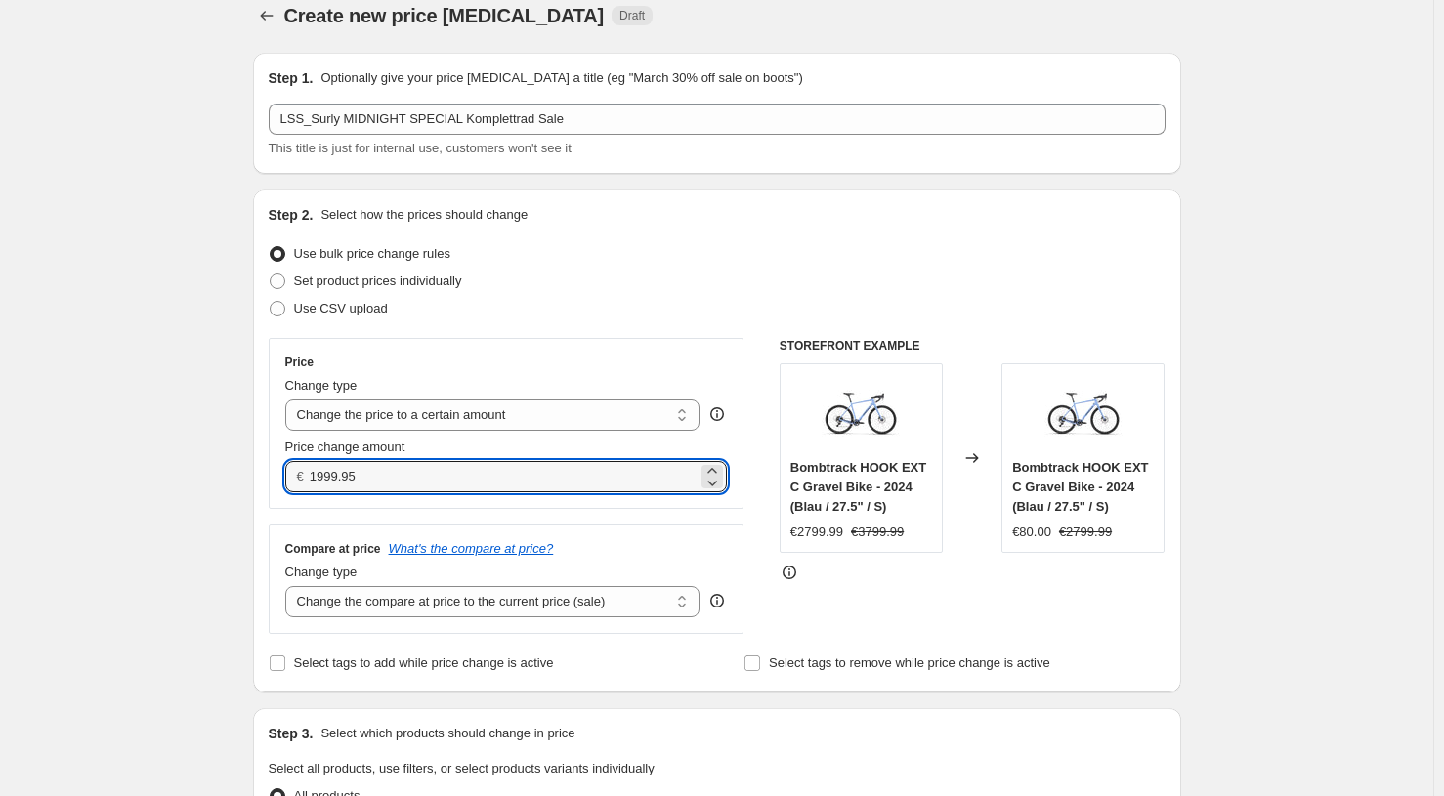
scroll to position [23, 0]
type input "1999.95"
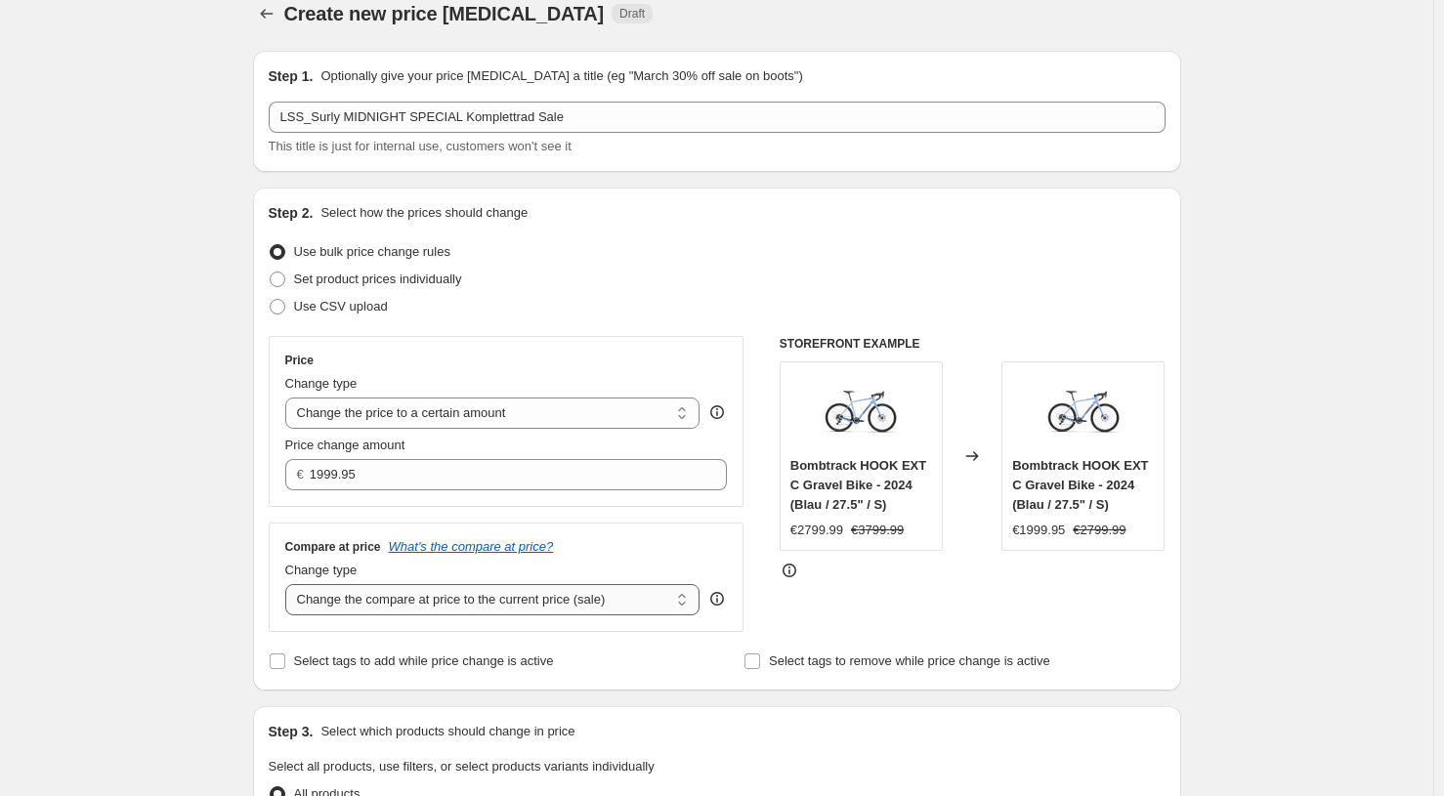
select select "no_change"
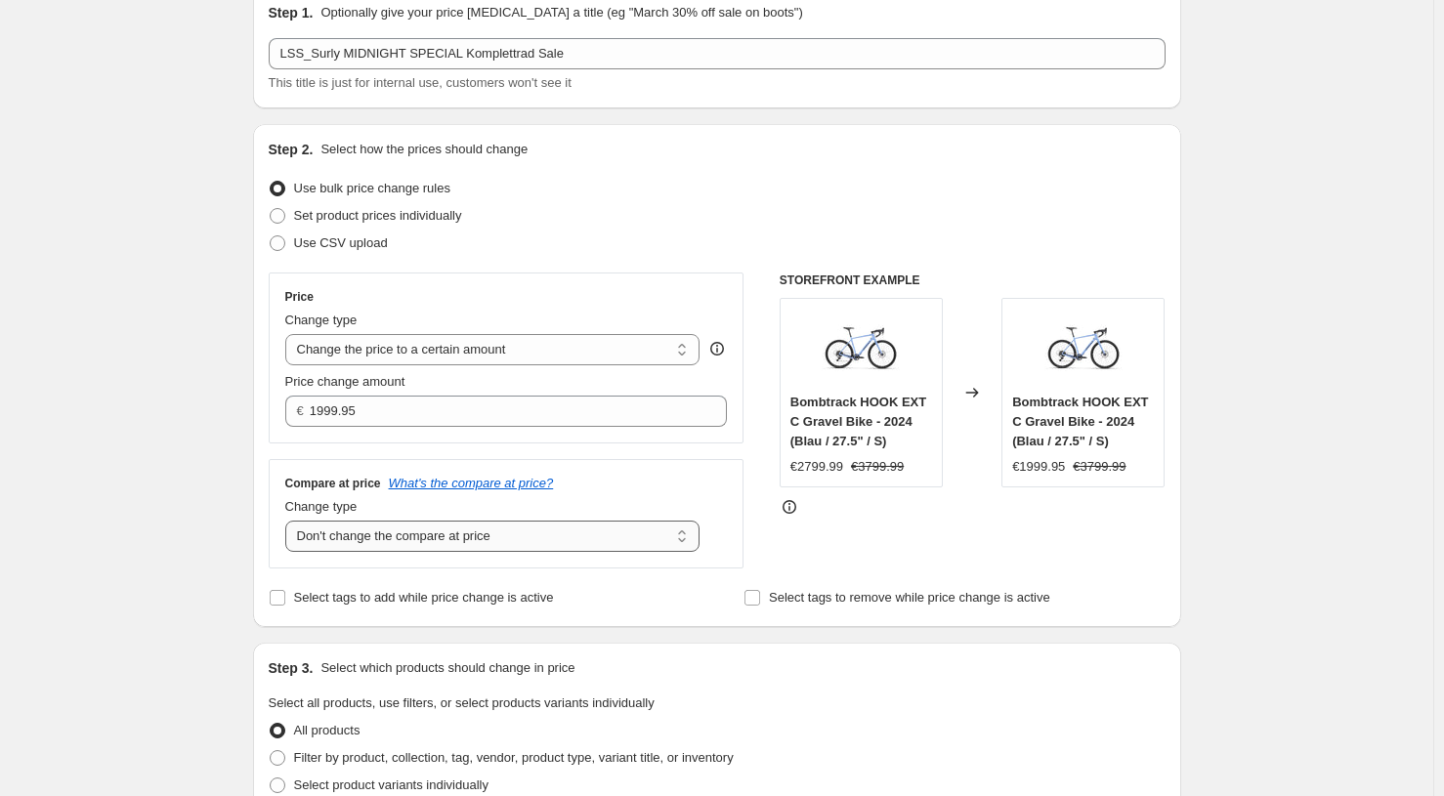
scroll to position [101, 0]
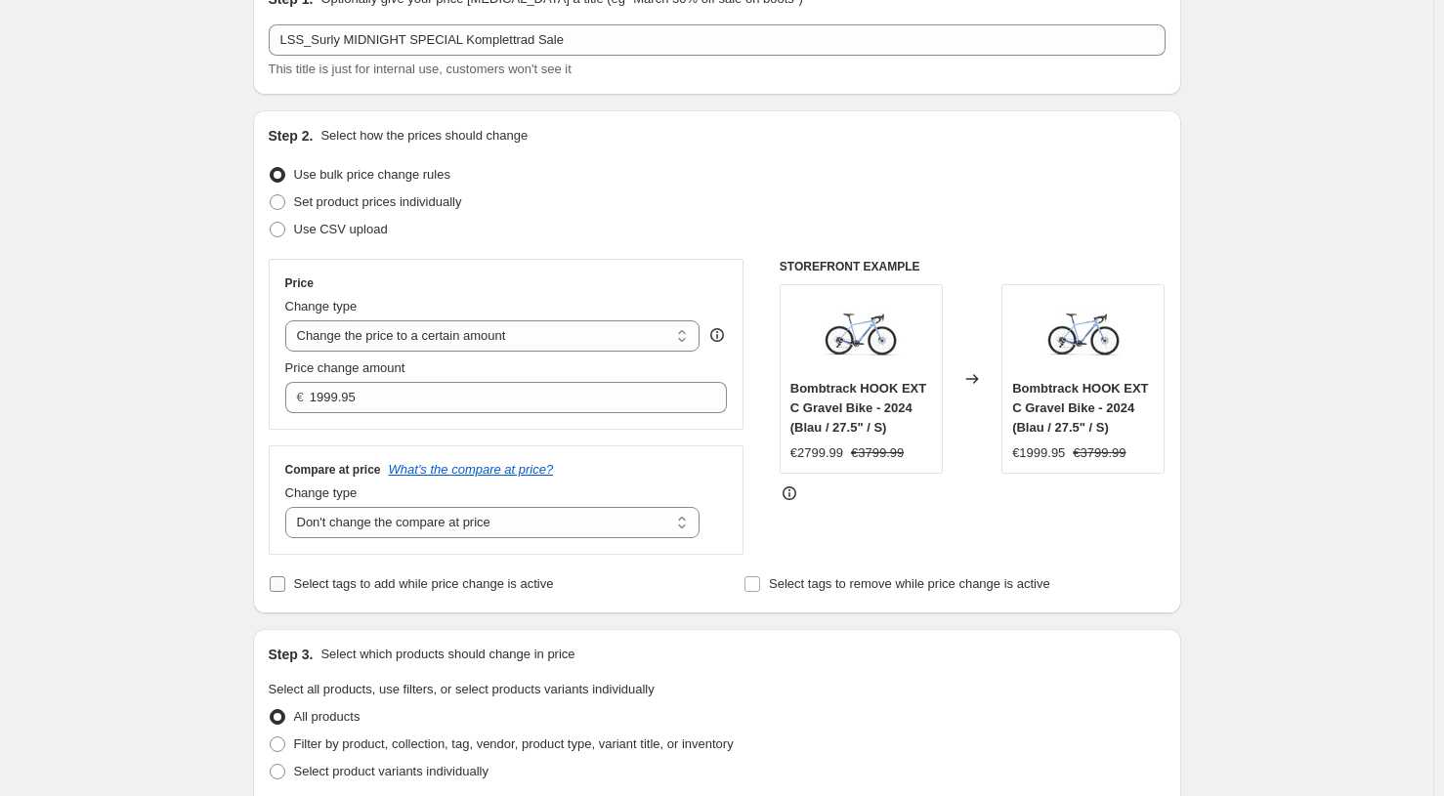
click at [291, 588] on label "Select tags to add while price change is active" at bounding box center [411, 584] width 285 height 27
click at [285, 588] on input "Select tags to add while price change is active" at bounding box center [278, 584] width 16 height 16
checkbox input "true"
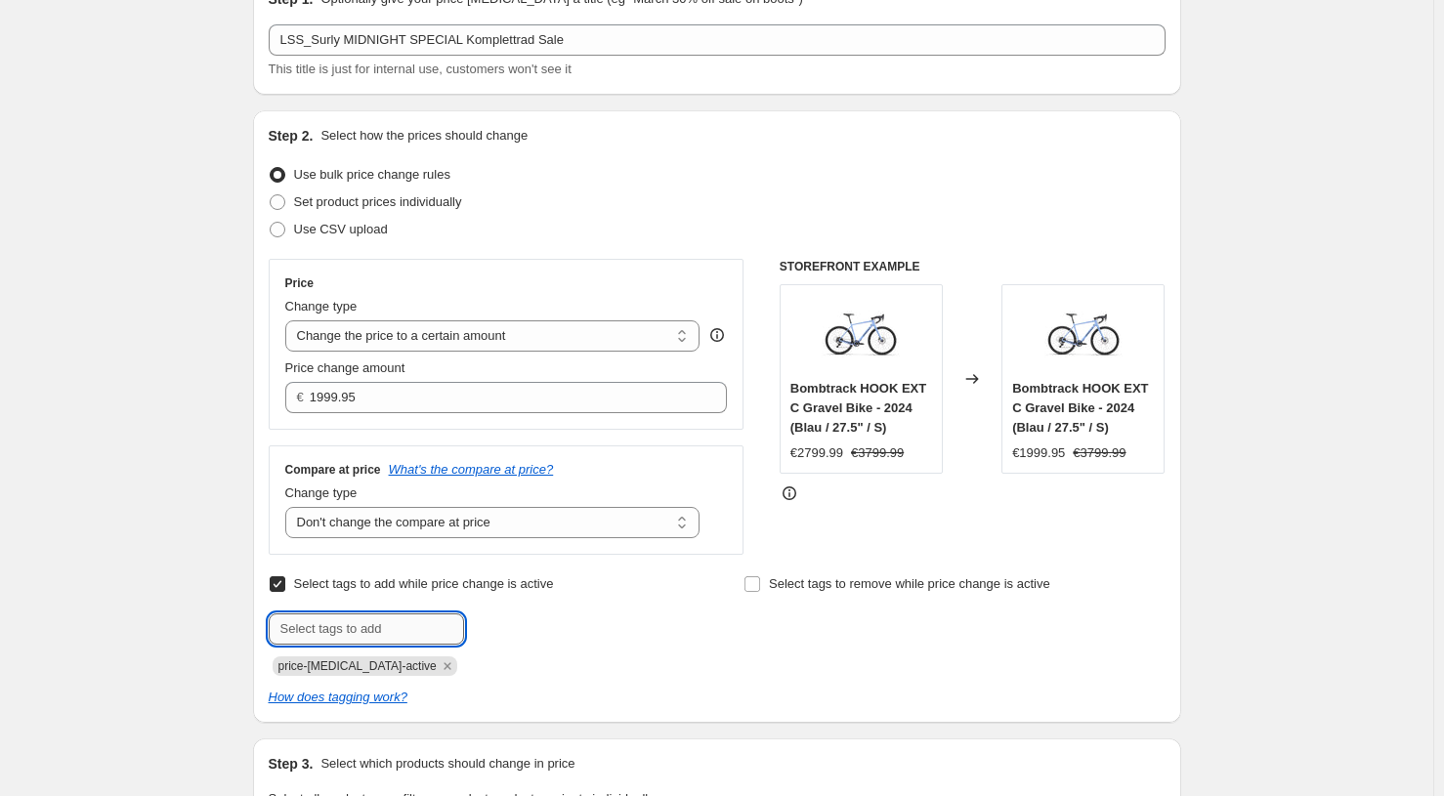
click at [351, 636] on input "text" at bounding box center [366, 628] width 195 height 31
type input "sale"
click at [516, 630] on span "sale" at bounding box center [517, 627] width 22 height 14
click at [422, 627] on input "text" at bounding box center [366, 628] width 195 height 31
type input "Sale"
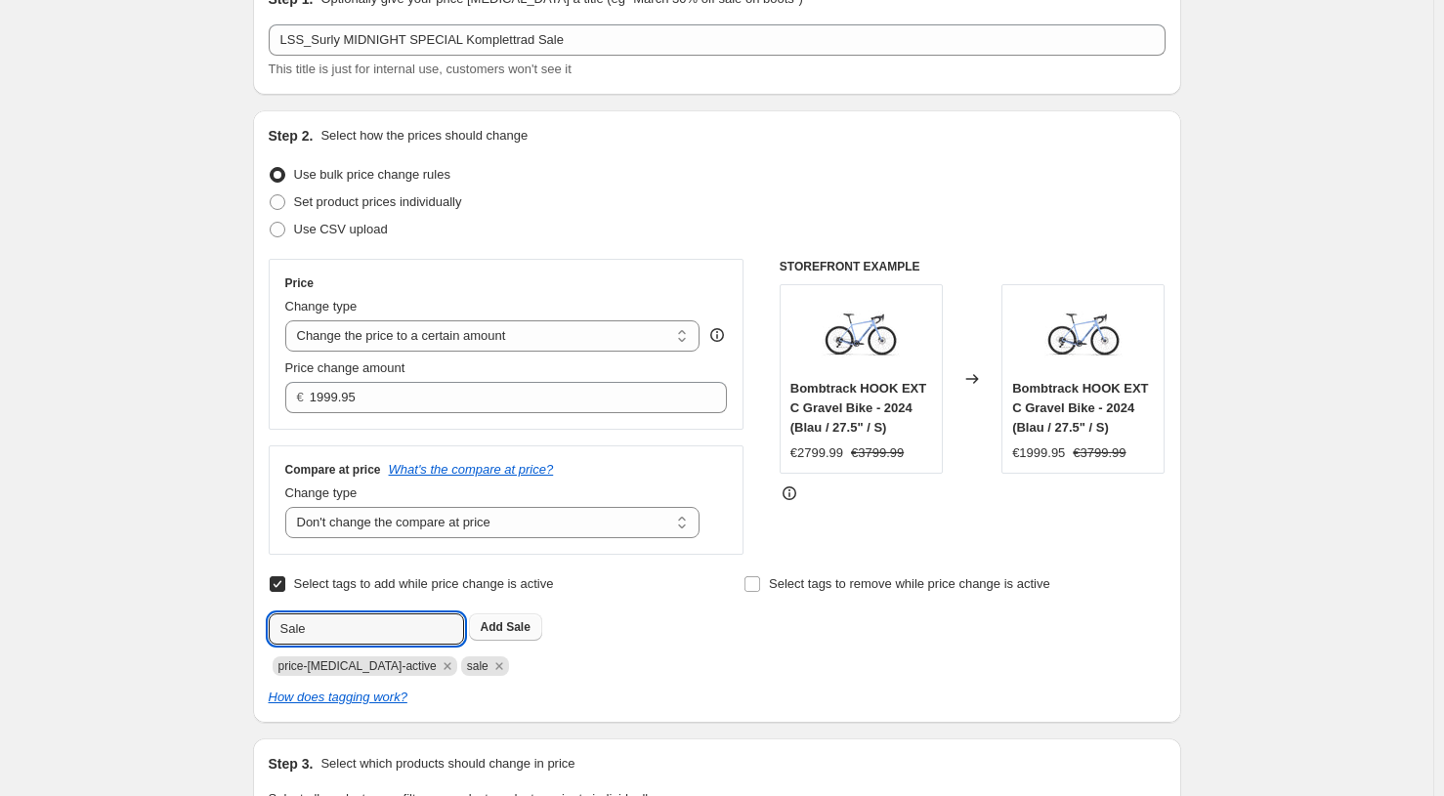
click at [522, 626] on span "Sale" at bounding box center [518, 627] width 24 height 14
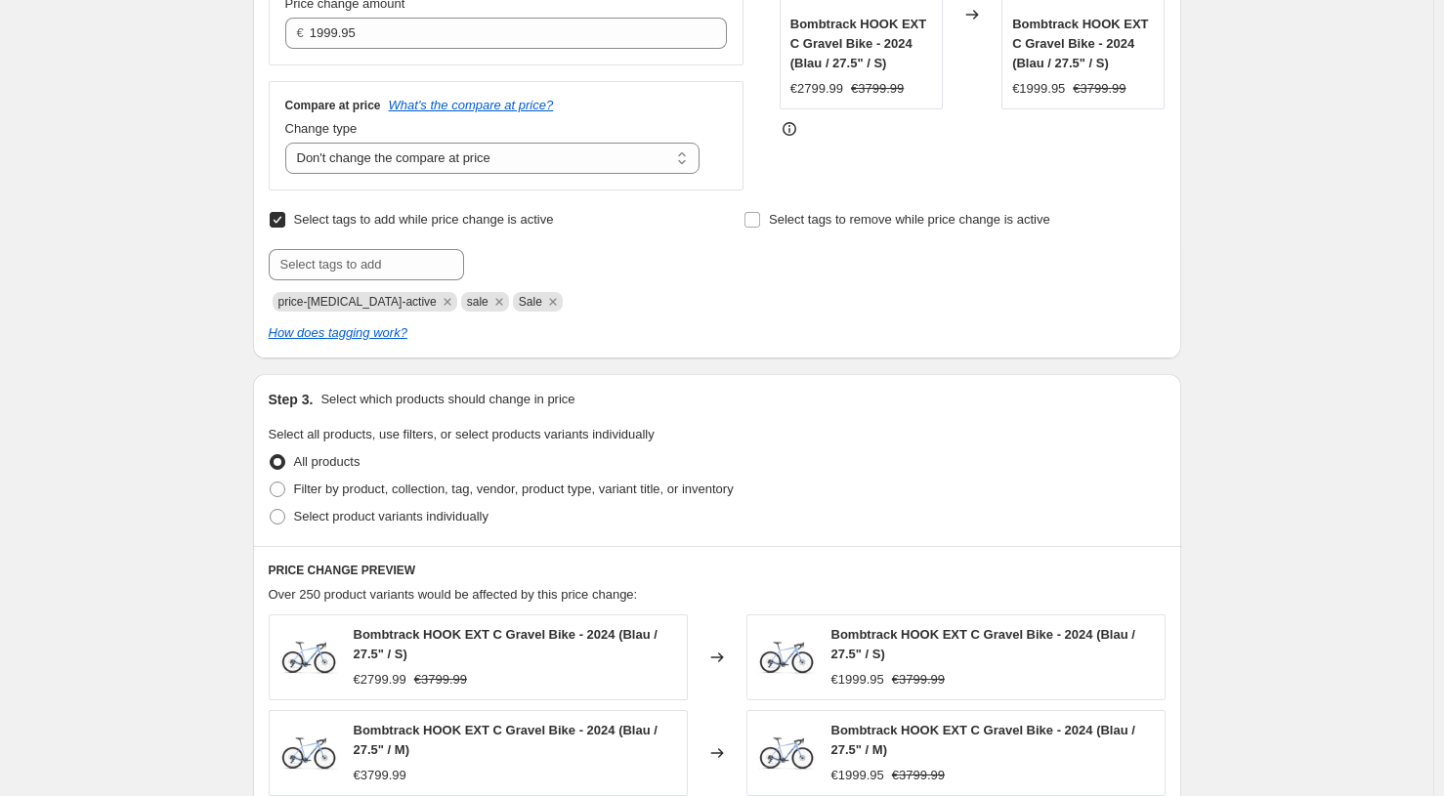
scroll to position [553, 0]
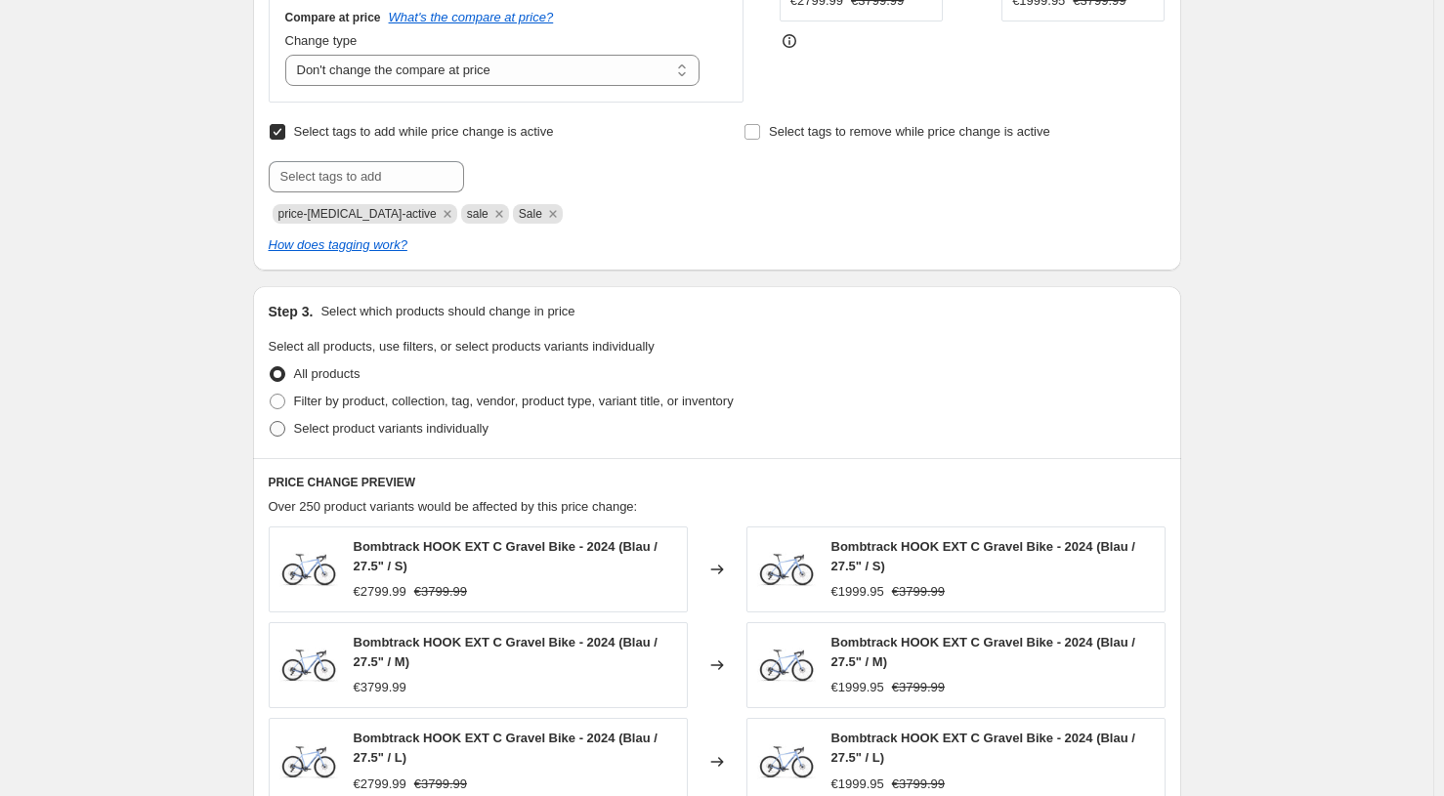
click at [280, 434] on span at bounding box center [278, 429] width 16 height 16
click at [271, 422] on input "Select product variants individually" at bounding box center [270, 421] width 1 height 1
radio input "true"
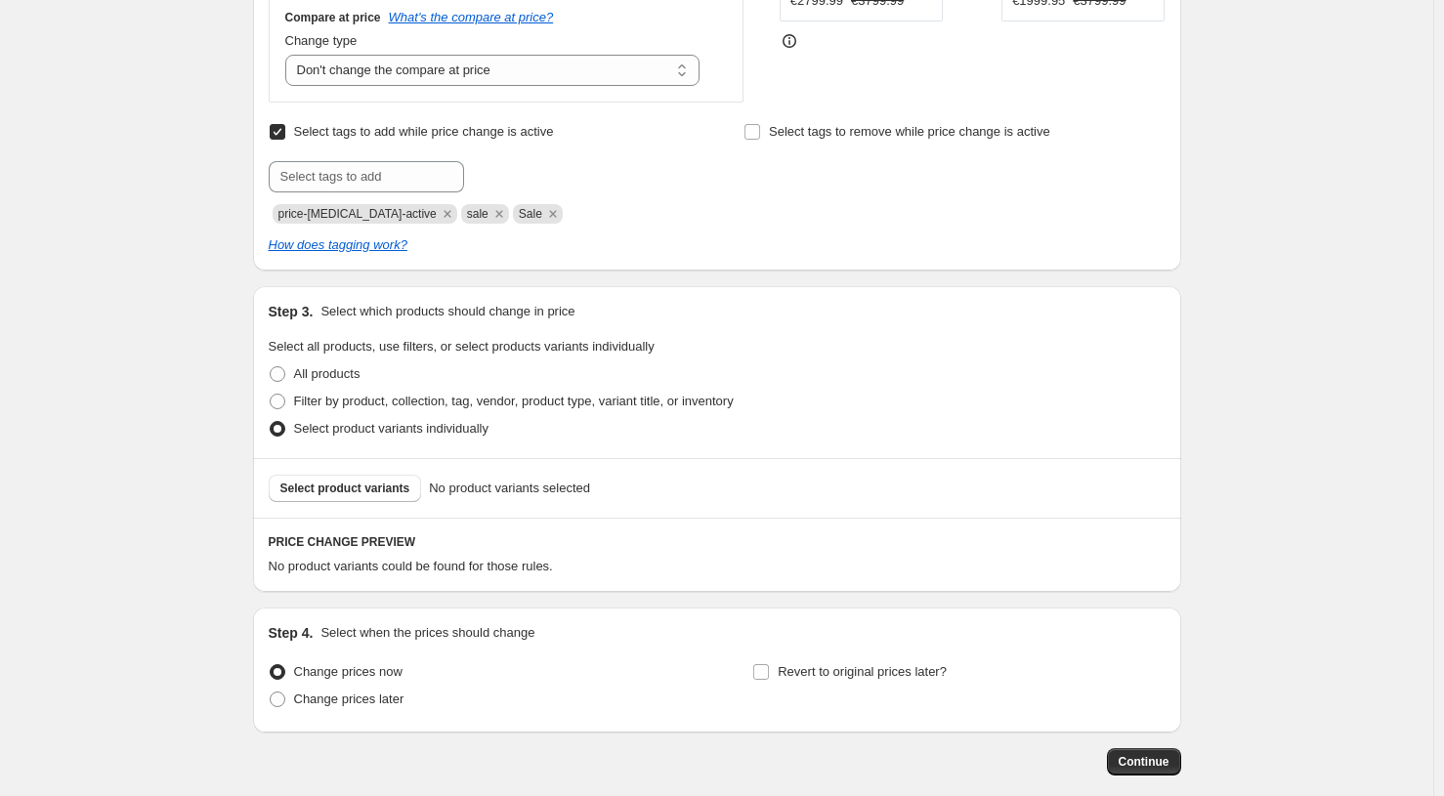
scroll to position [585, 0]
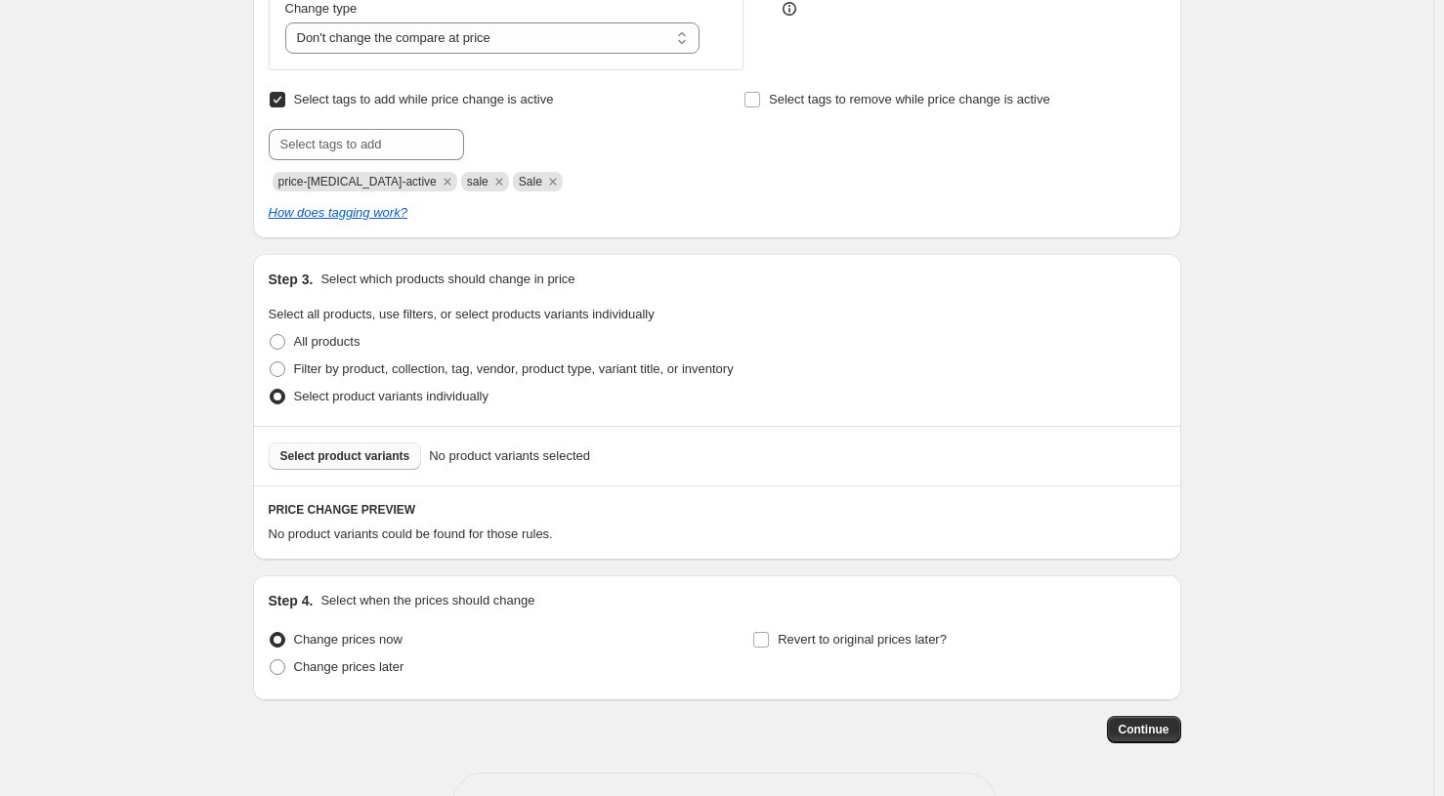
click at [315, 464] on span "Select product variants" at bounding box center [345, 456] width 130 height 16
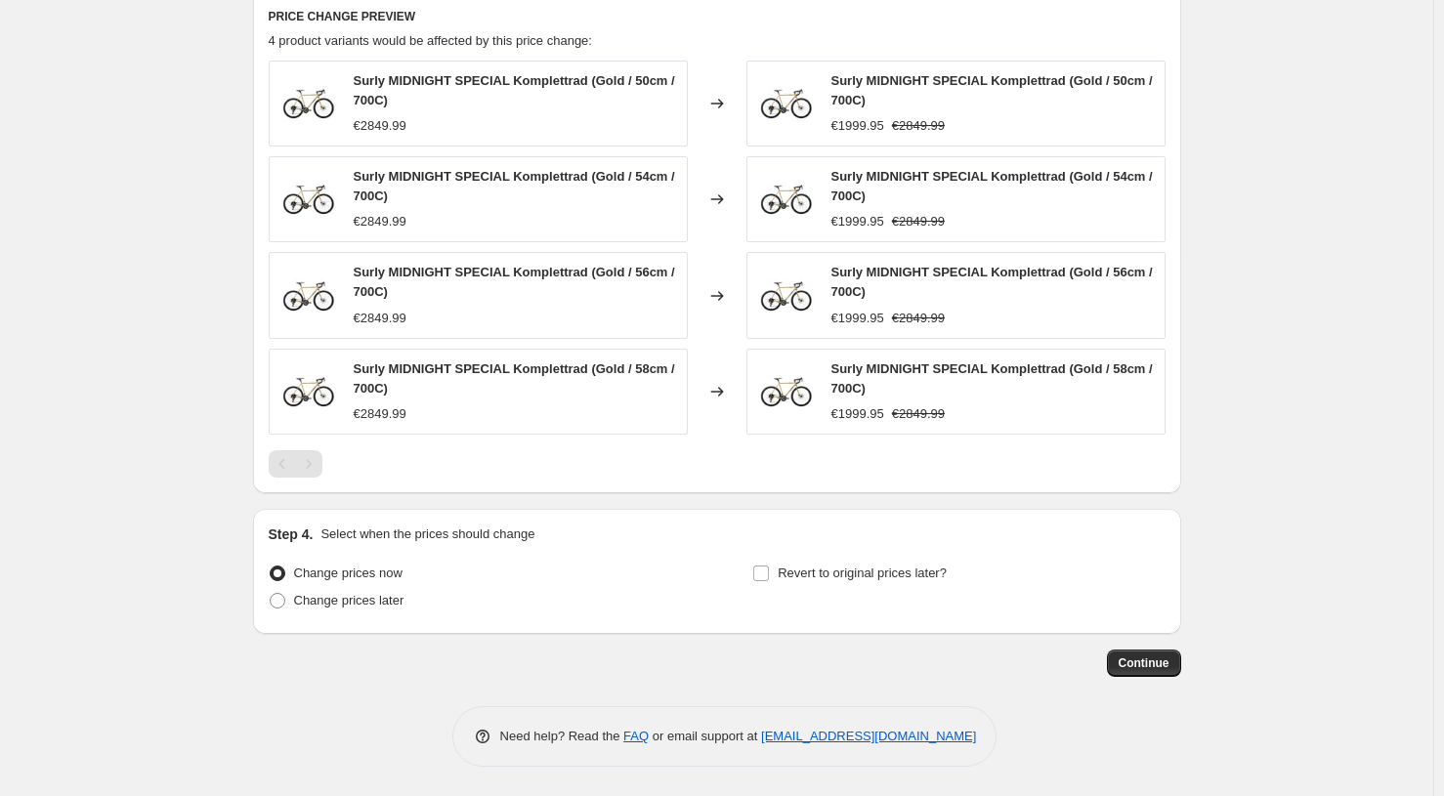
scroll to position [1078, 0]
click at [762, 583] on label "Revert to original prices later?" at bounding box center [849, 573] width 194 height 27
click at [762, 581] on input "Revert to original prices later?" at bounding box center [761, 574] width 16 height 16
checkbox input "true"
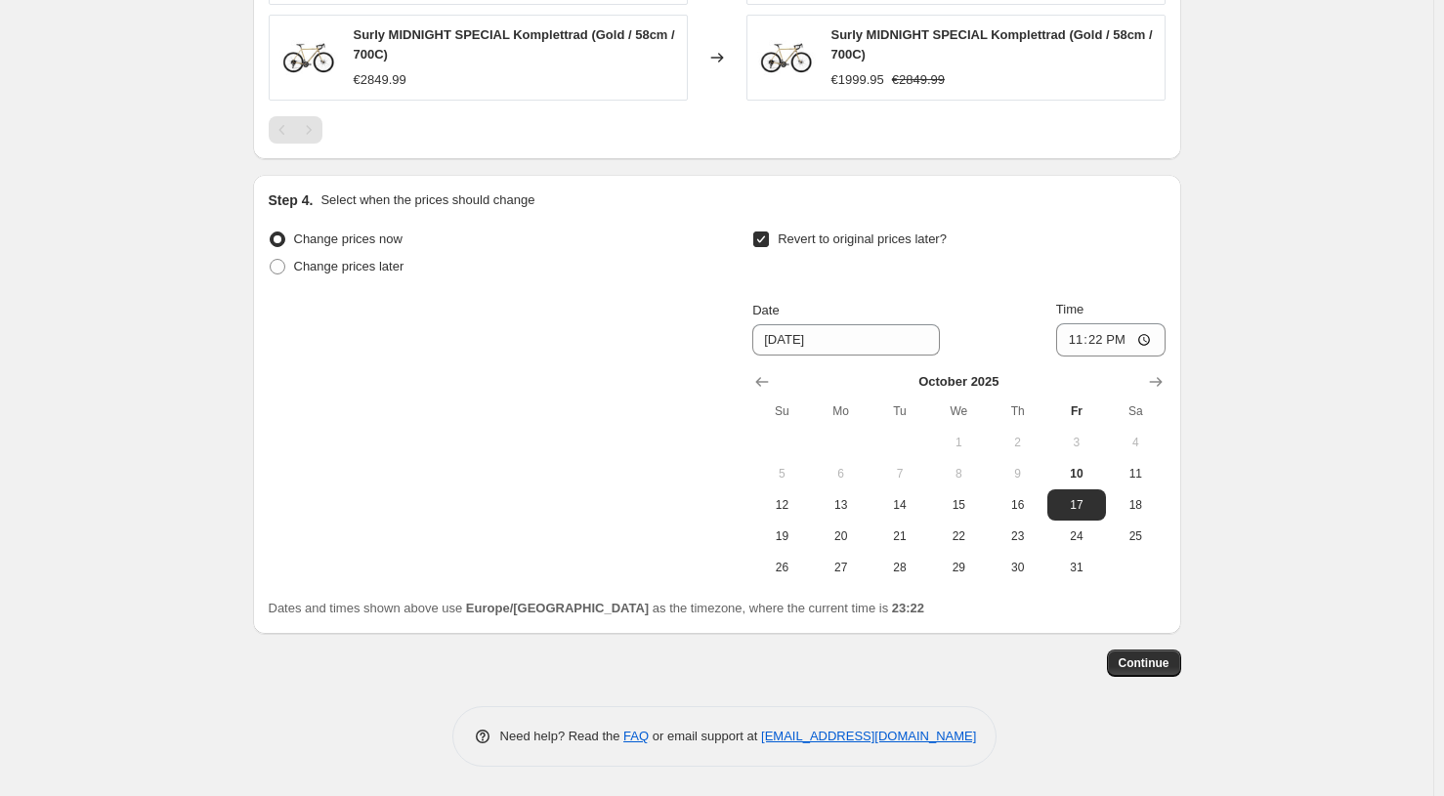
scroll to position [1415, 0]
click at [1162, 379] on icon "Show next month, November 2025" at bounding box center [1156, 382] width 20 height 20
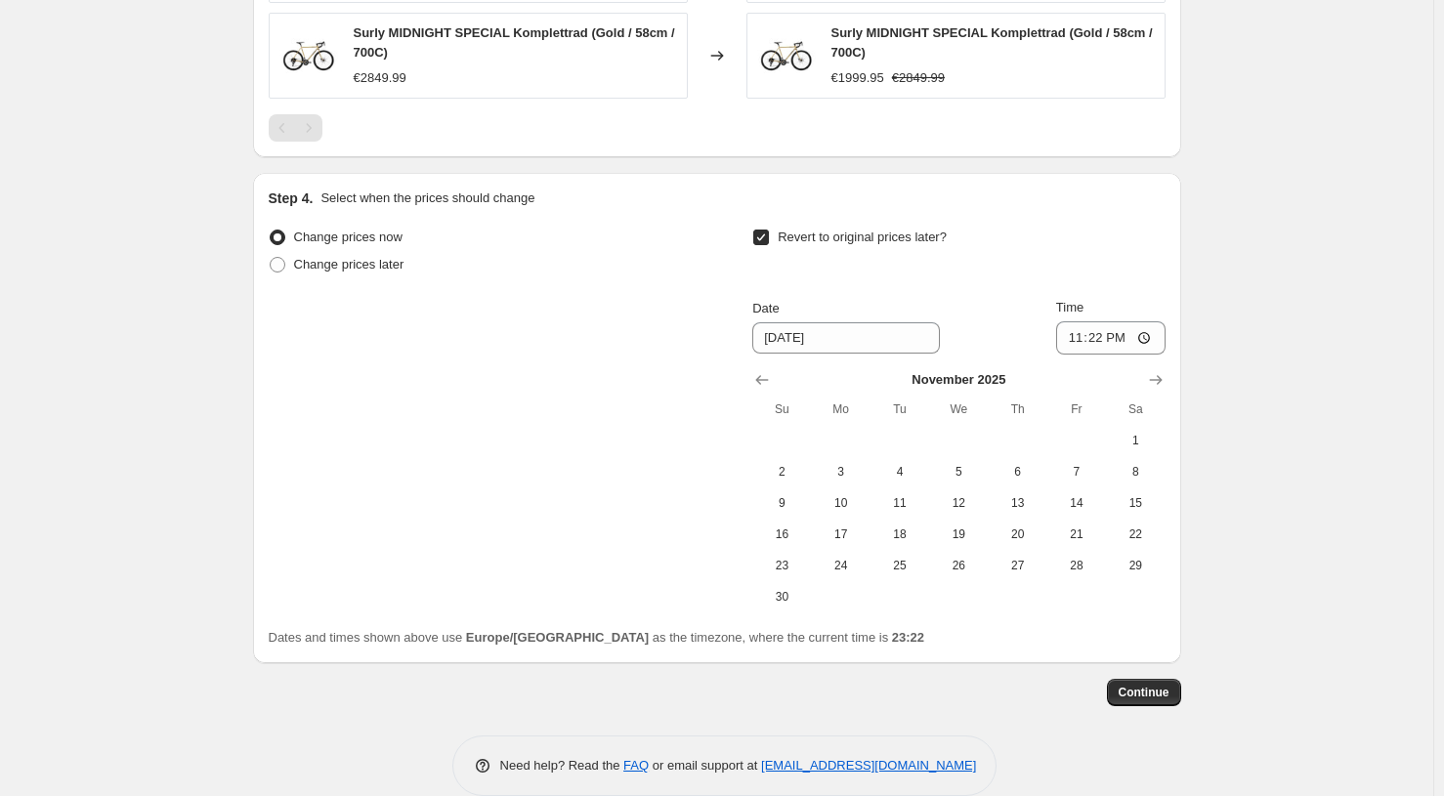
drag, startPoint x: 1162, startPoint y: 376, endPoint x: 1079, endPoint y: 404, distance: 86.8
click at [1162, 376] on icon "Show next month, December 2025" at bounding box center [1156, 380] width 20 height 20
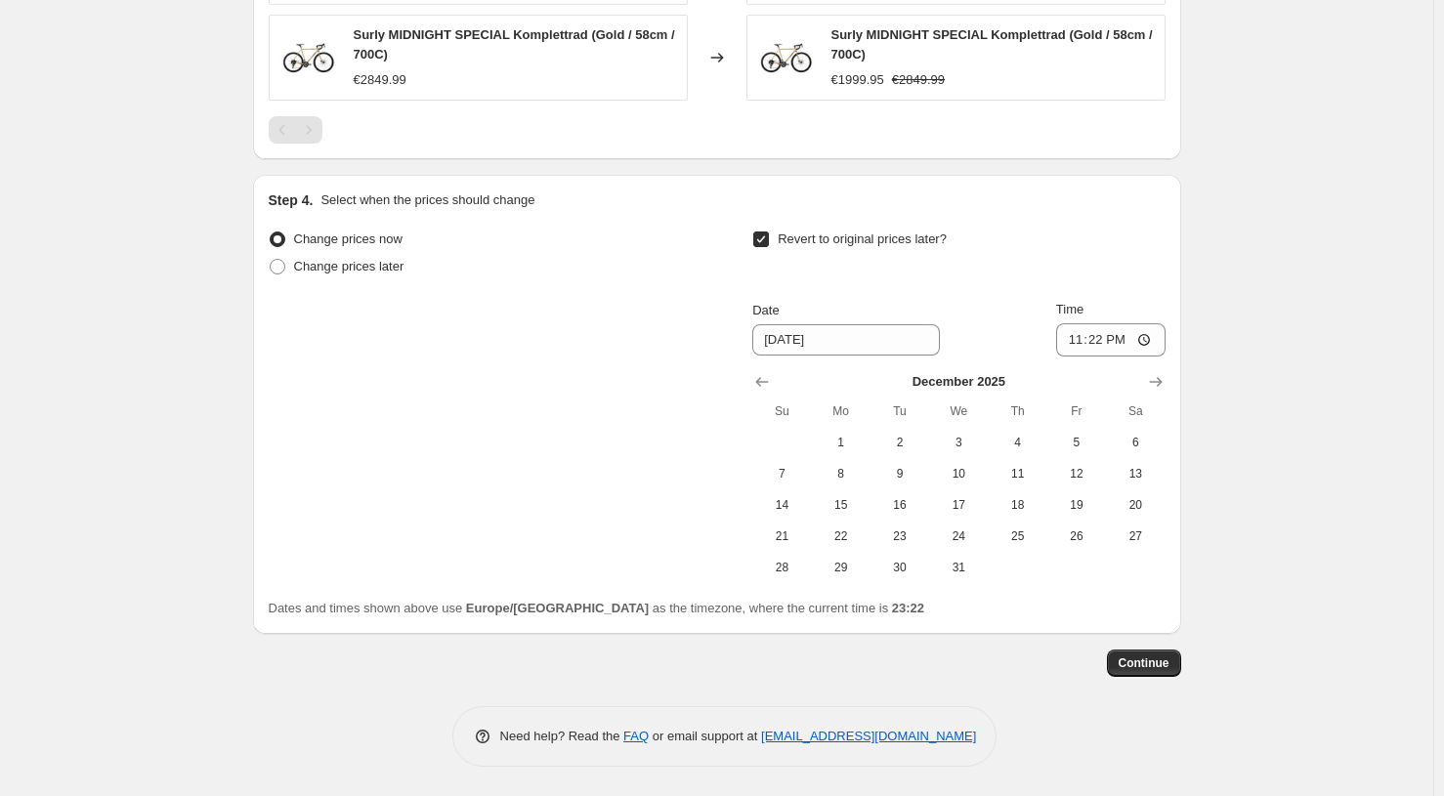
click at [965, 562] on span "31" at bounding box center [958, 568] width 43 height 16
type input "[DATE]"
click at [1155, 655] on button "Continue" at bounding box center [1144, 663] width 74 height 27
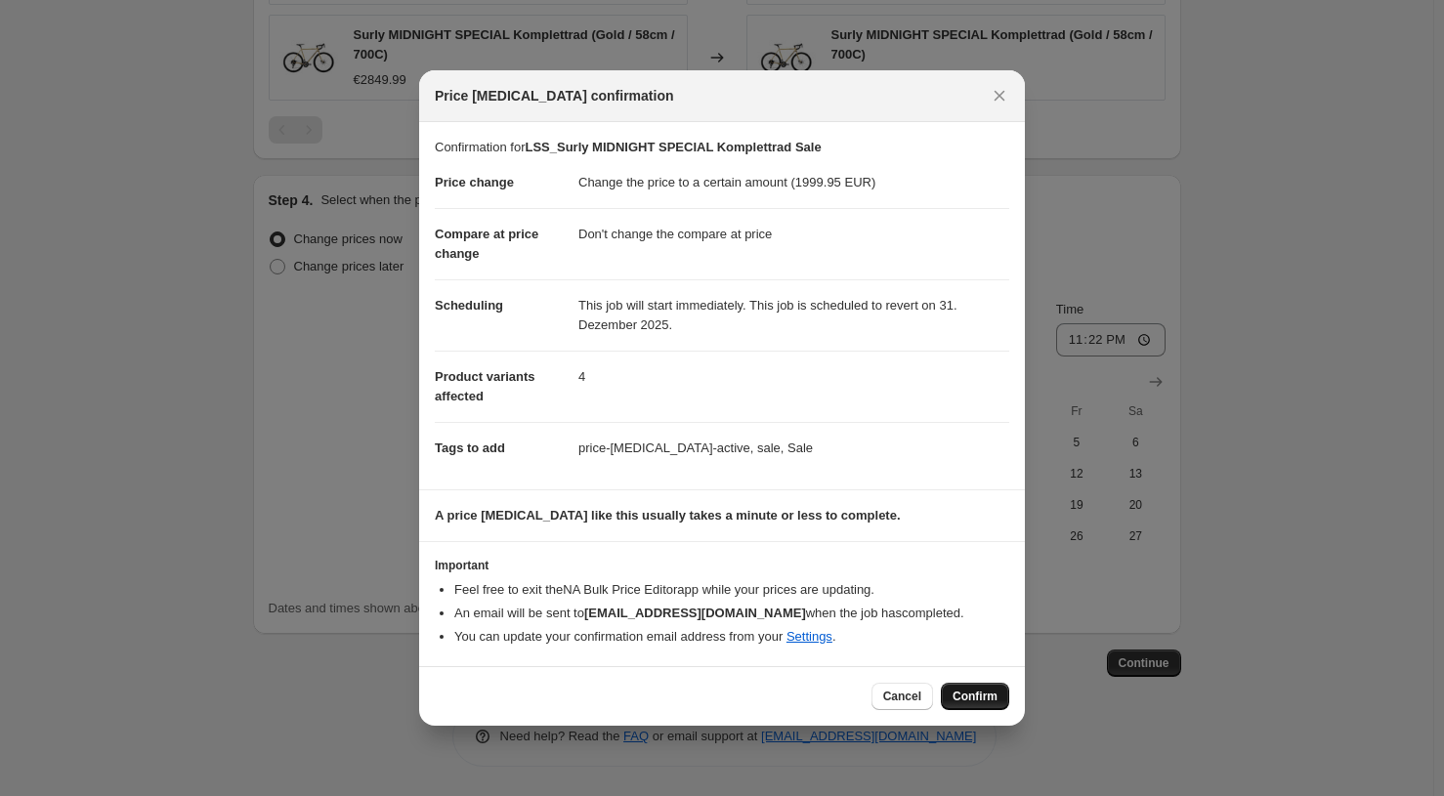
click at [978, 697] on span "Confirm" at bounding box center [974, 697] width 45 height 16
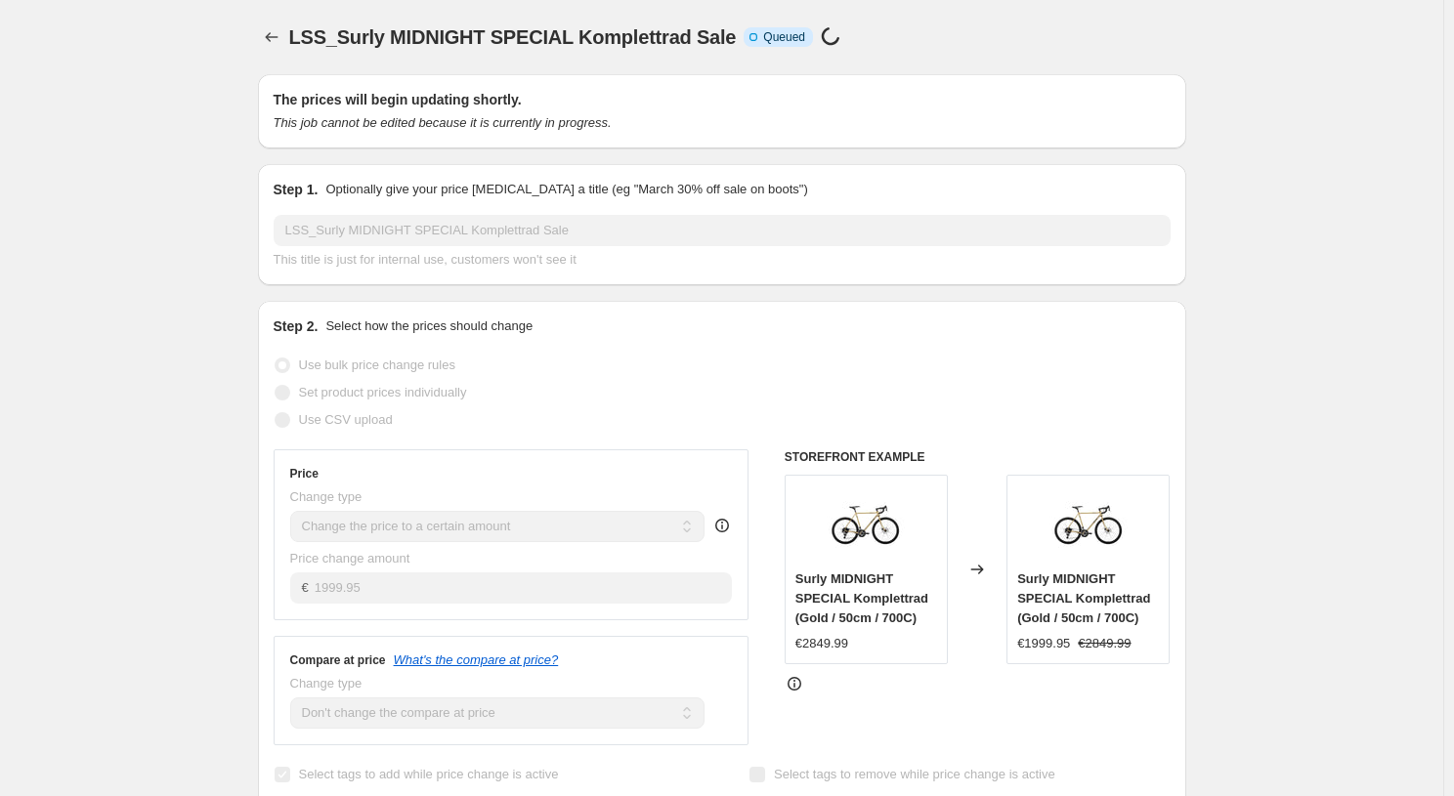
select select "no_change"
